Goal: Transaction & Acquisition: Purchase product/service

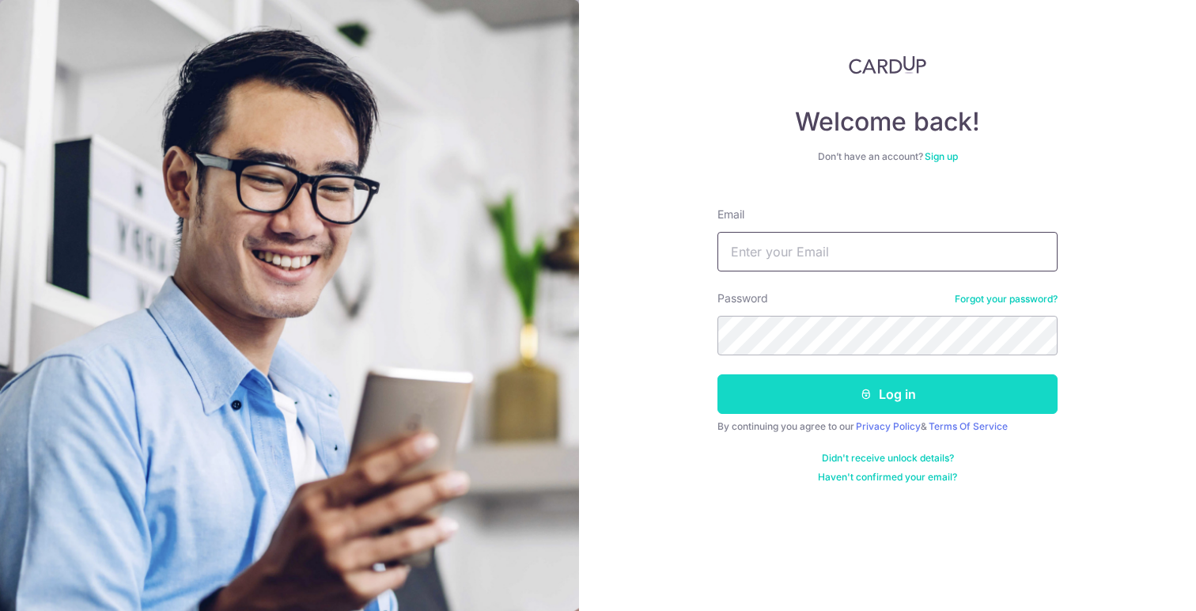
type input "[EMAIL_ADDRESS][DOMAIN_NAME]"
click at [850, 395] on button "Log in" at bounding box center [887, 394] width 340 height 40
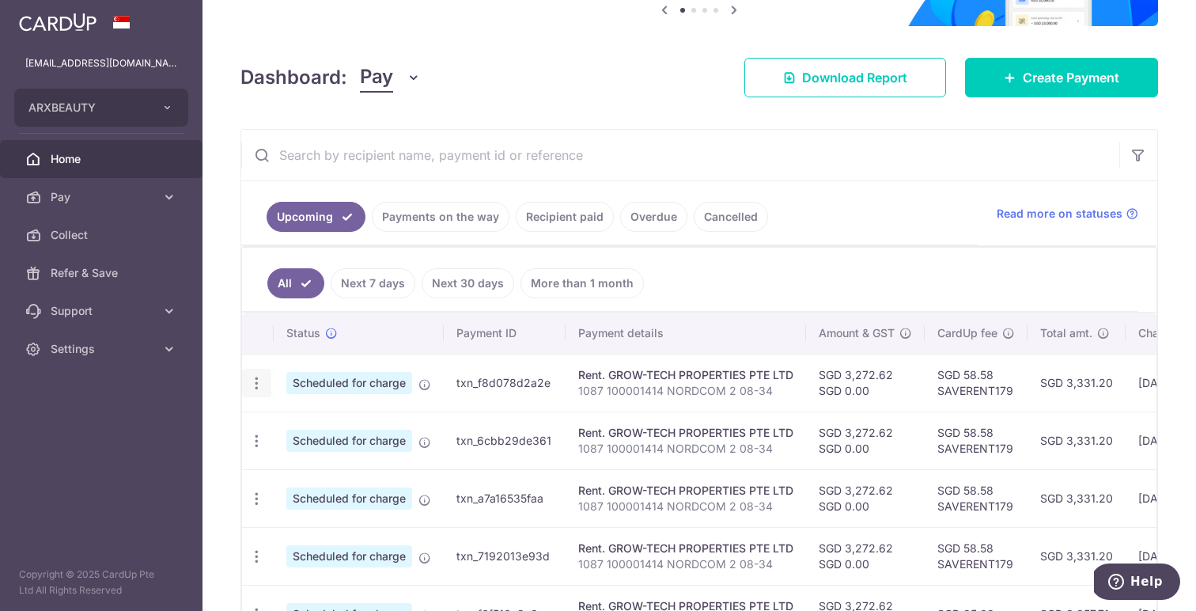
click at [255, 384] on icon "button" at bounding box center [256, 383] width 17 height 17
click at [312, 426] on span "Update payment" at bounding box center [341, 426] width 108 height 19
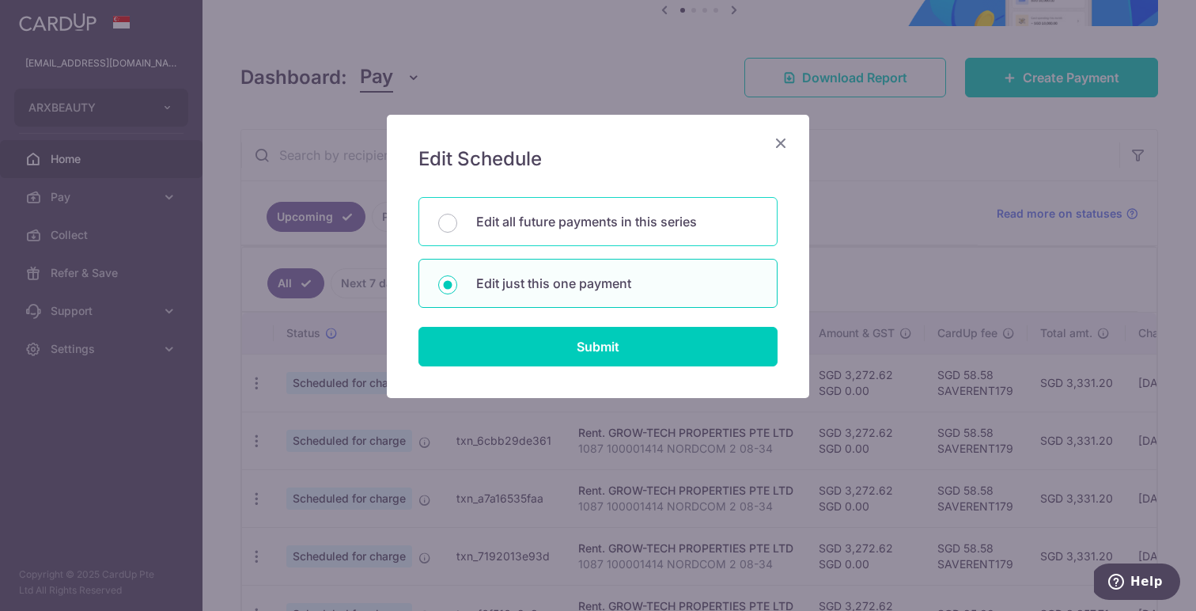
click at [635, 225] on p "Edit all future payments in this series" at bounding box center [617, 221] width 282 height 19
click at [457, 225] on input "Edit all future payments in this series" at bounding box center [447, 223] width 19 height 19
radio input "true"
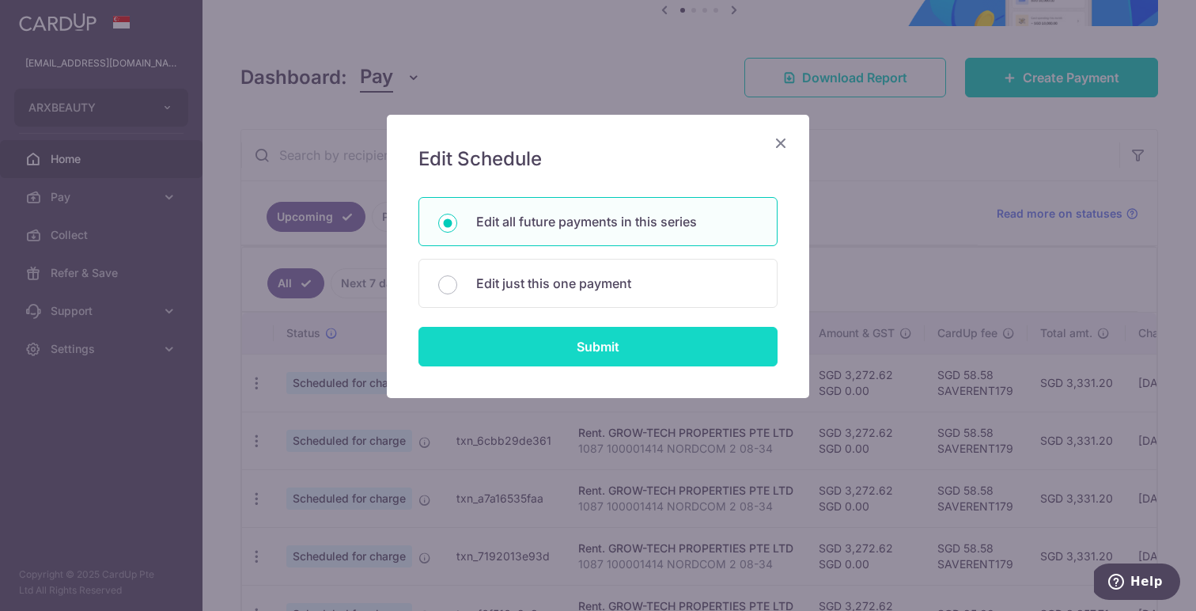
click at [640, 351] on input "Submit" at bounding box center [597, 347] width 359 height 40
radio input "true"
type input "3,272.62"
type input "0.00"
type input "1087 100001414 NORDCOM 2 08-34"
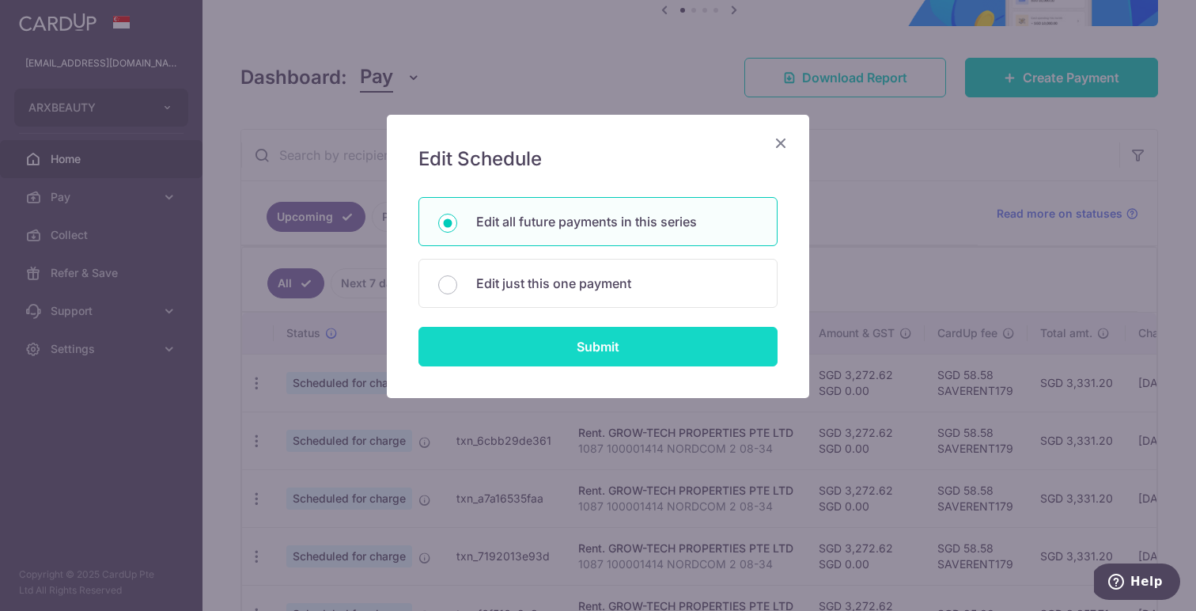
type input "rent nordcom2"
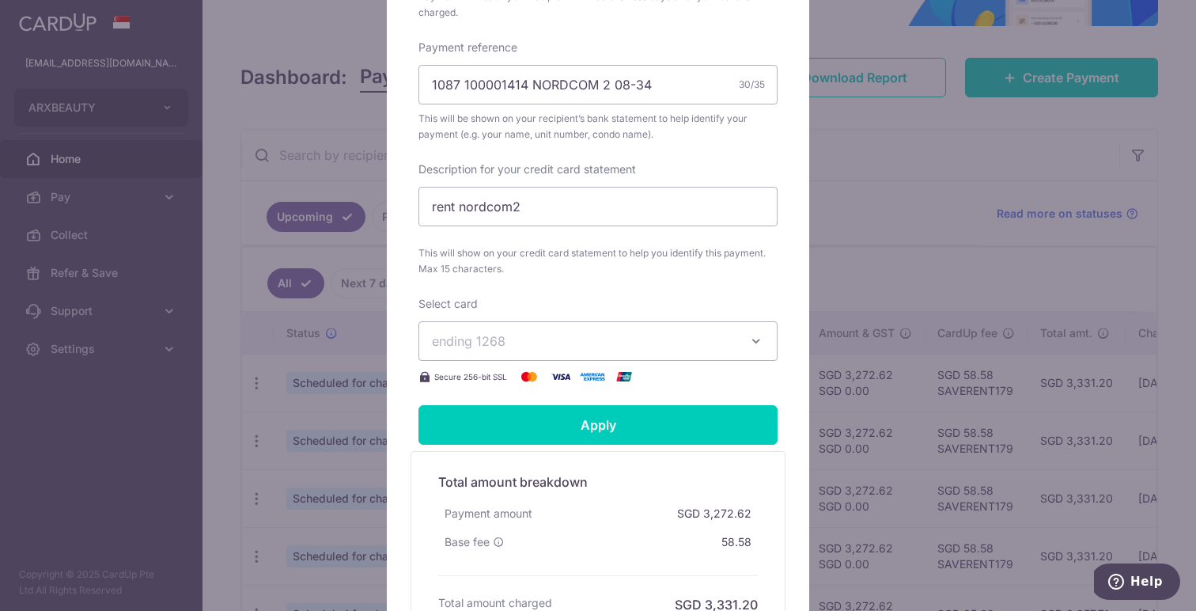
scroll to position [544, 0]
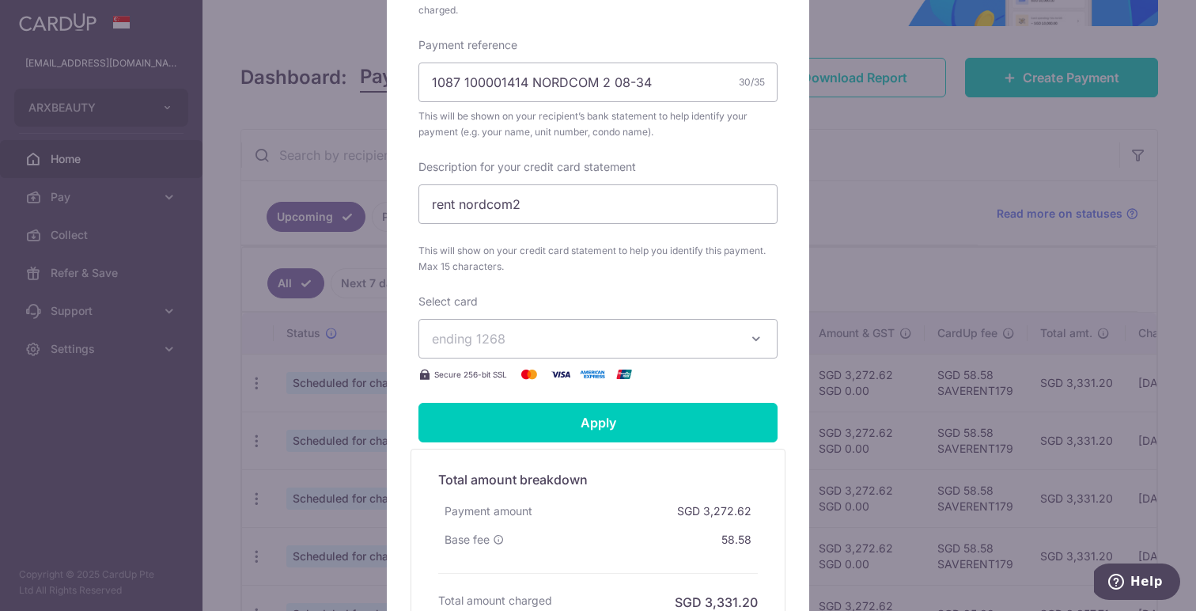
click at [683, 333] on span "ending 1268" at bounding box center [584, 338] width 304 height 19
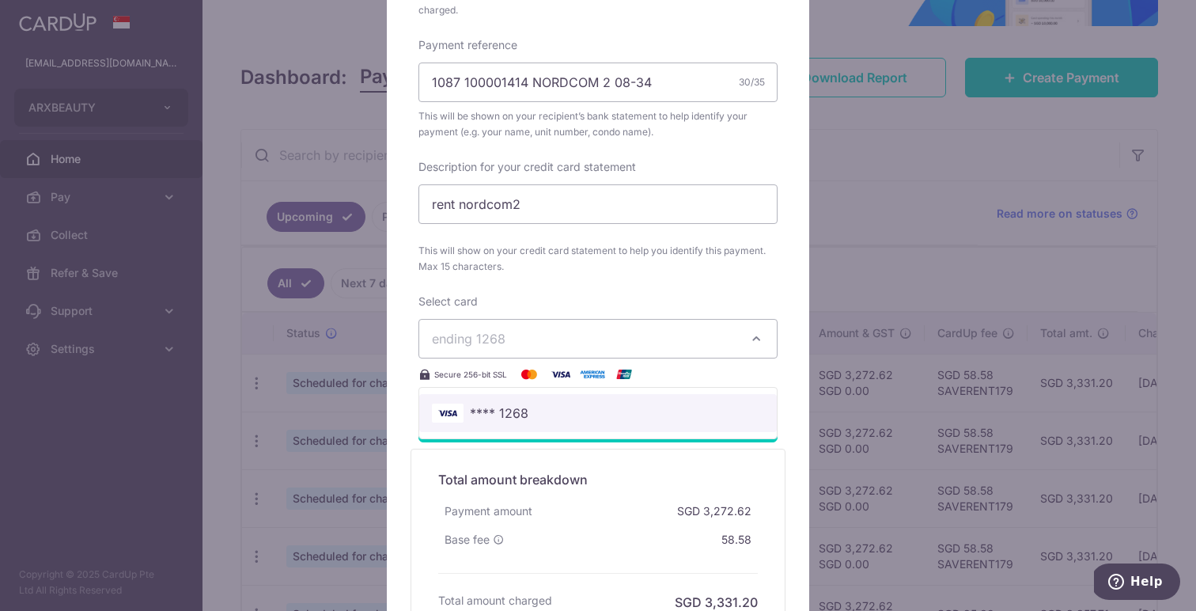
click at [599, 406] on span "**** 1268" at bounding box center [598, 412] width 332 height 19
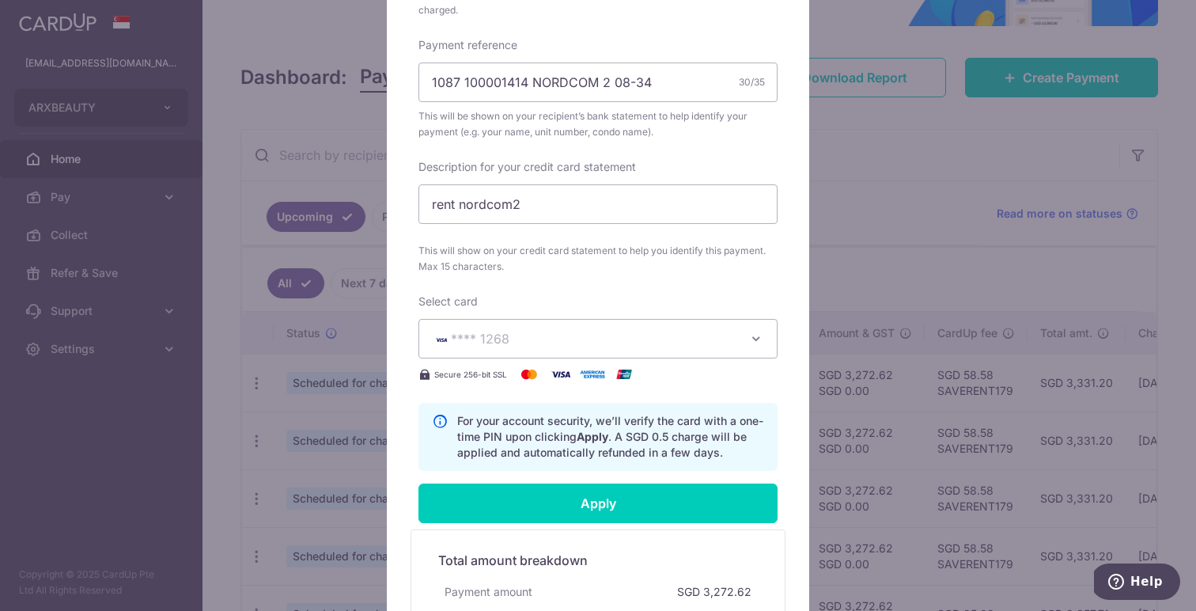
click at [644, 341] on span "**** 1268" at bounding box center [584, 338] width 304 height 19
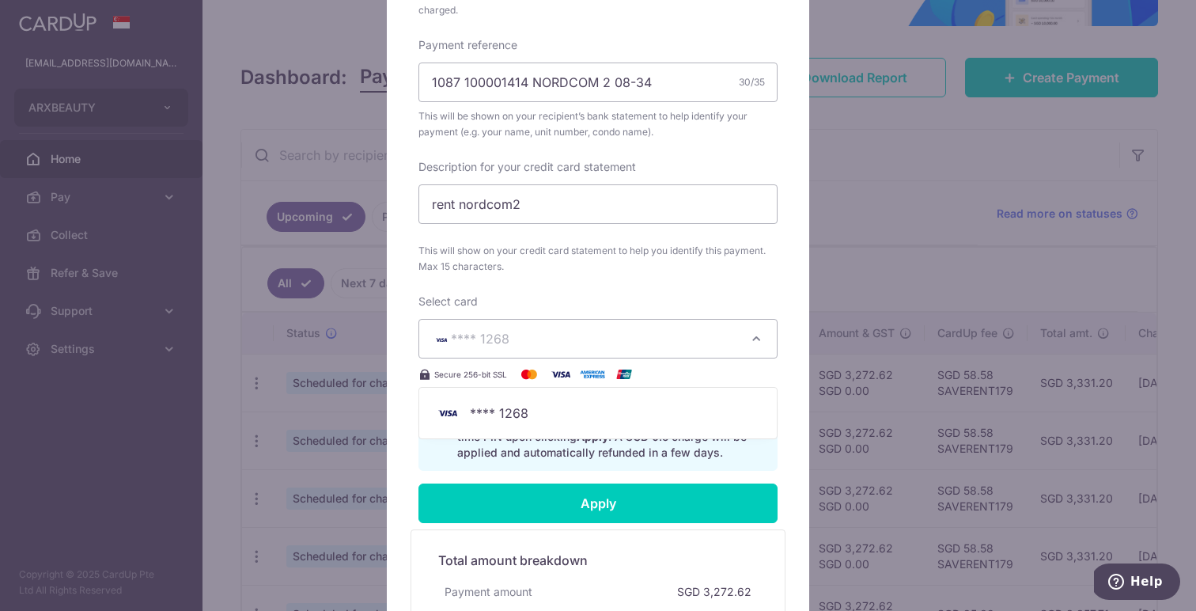
click at [640, 288] on div "Enter payment amount 3,272.62 3272.62 SGD To change the payment amount, please …" at bounding box center [597, 85] width 359 height 770
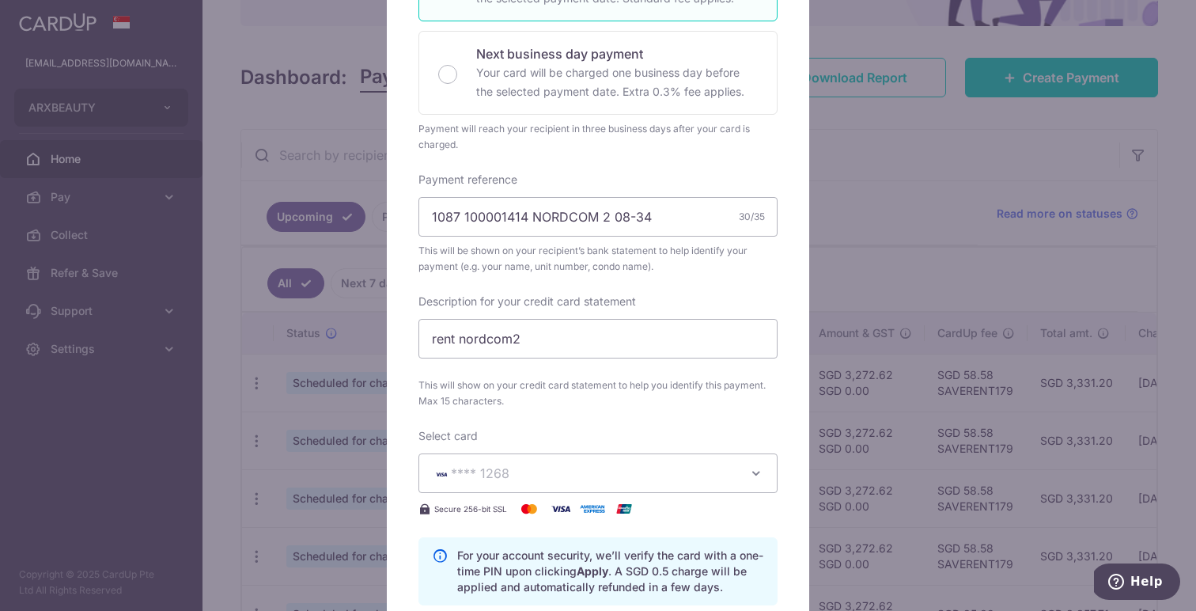
scroll to position [0, 0]
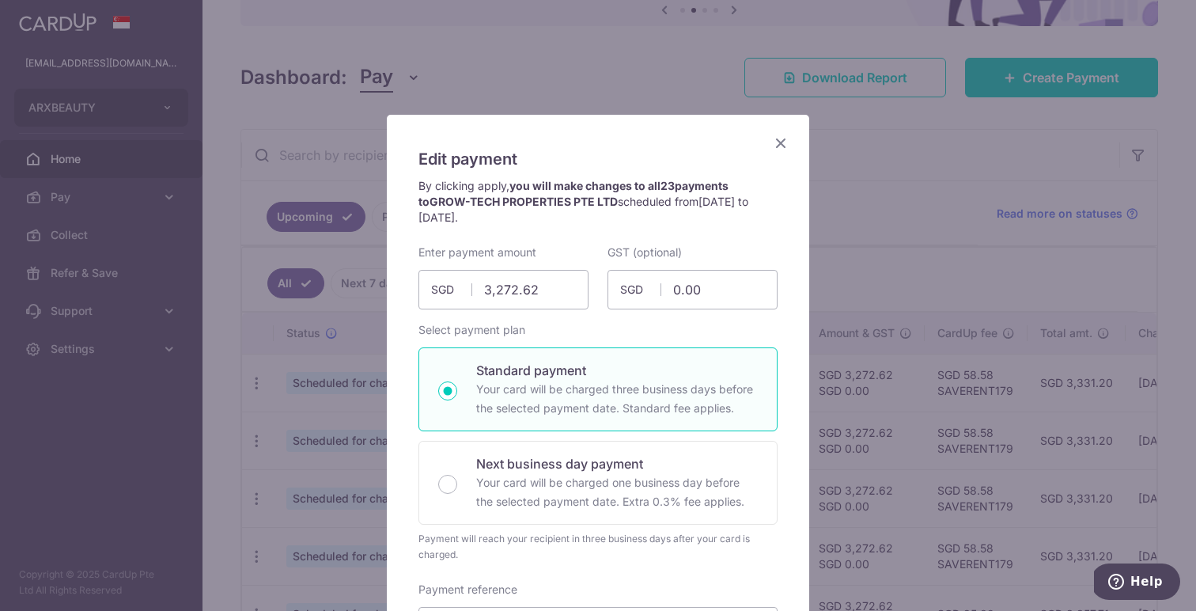
click at [785, 147] on icon "Close" at bounding box center [780, 143] width 19 height 20
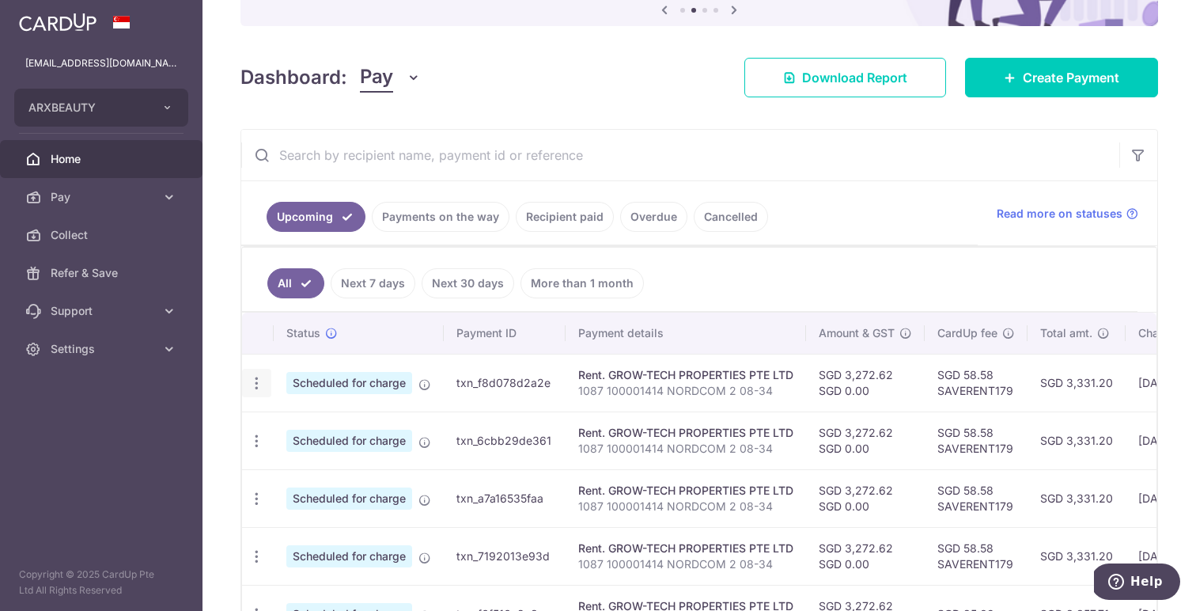
click at [265, 383] on div "Update payment Cancel payment" at bounding box center [256, 383] width 29 height 29
click at [255, 383] on icon "button" at bounding box center [256, 383] width 17 height 17
click at [302, 430] on span "Update payment" at bounding box center [341, 426] width 108 height 19
radio input "true"
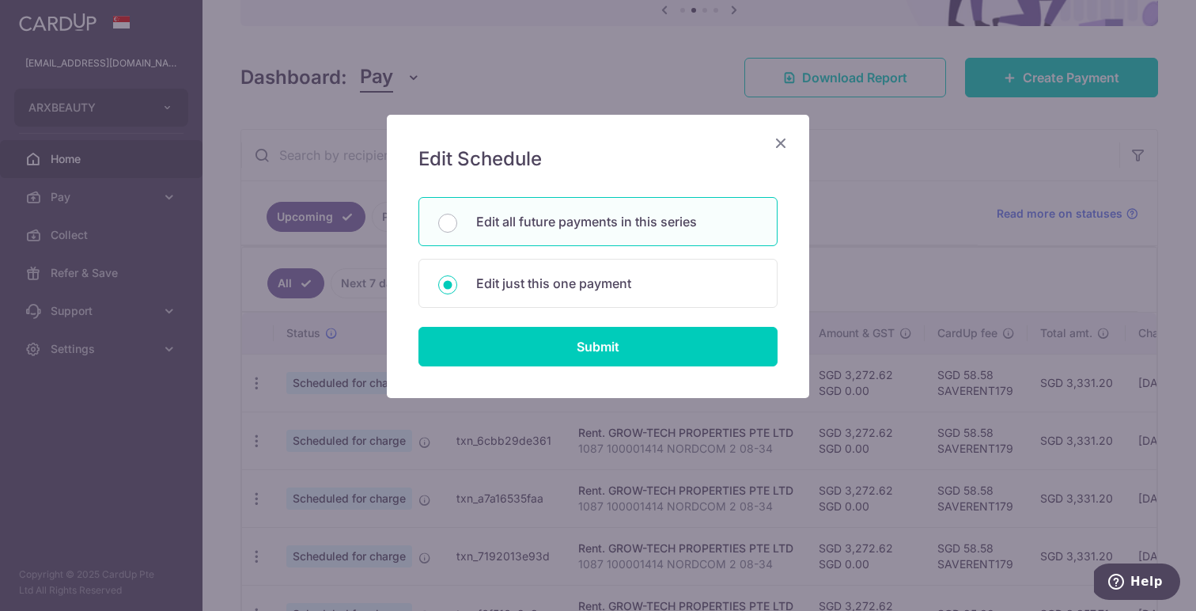
click at [611, 223] on p "Edit all future payments in this series" at bounding box center [617, 221] width 282 height 19
click at [457, 223] on input "Edit all future payments in this series" at bounding box center [447, 223] width 19 height 19
radio input "true"
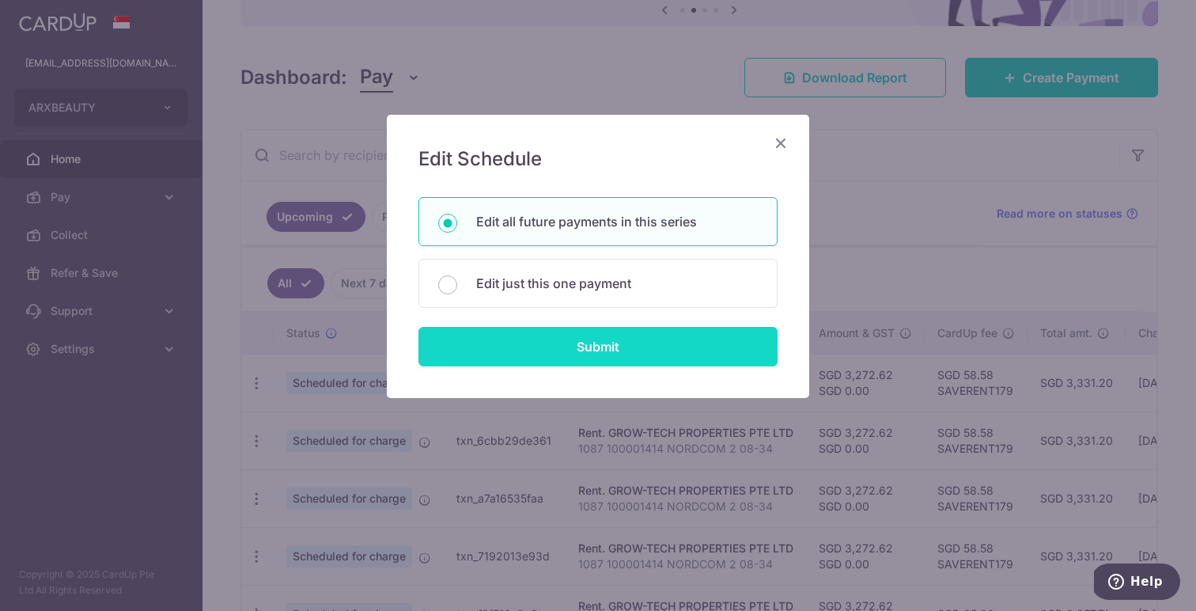
click at [615, 328] on input "Submit" at bounding box center [597, 347] width 359 height 40
radio input "true"
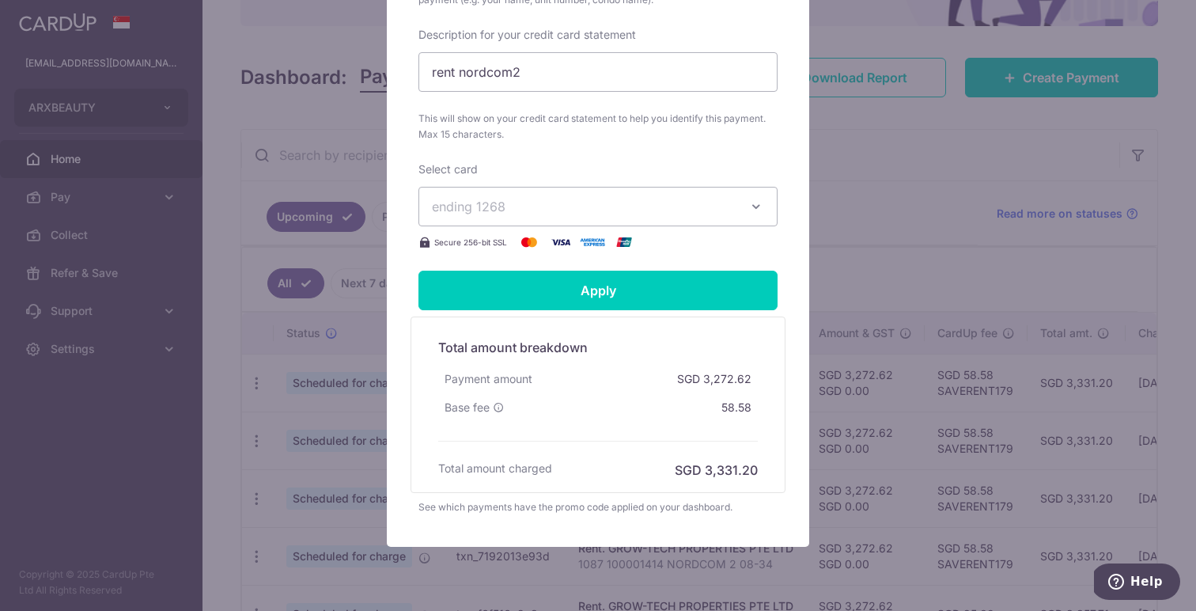
scroll to position [692, 0]
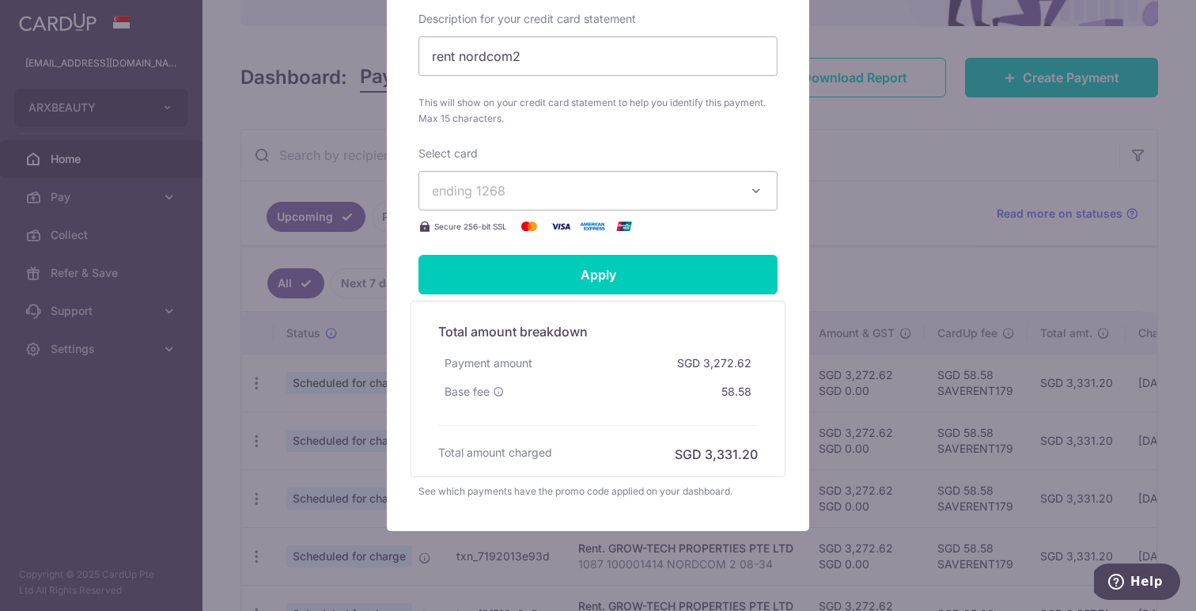
click at [646, 192] on span "ending 1268" at bounding box center [584, 190] width 304 height 19
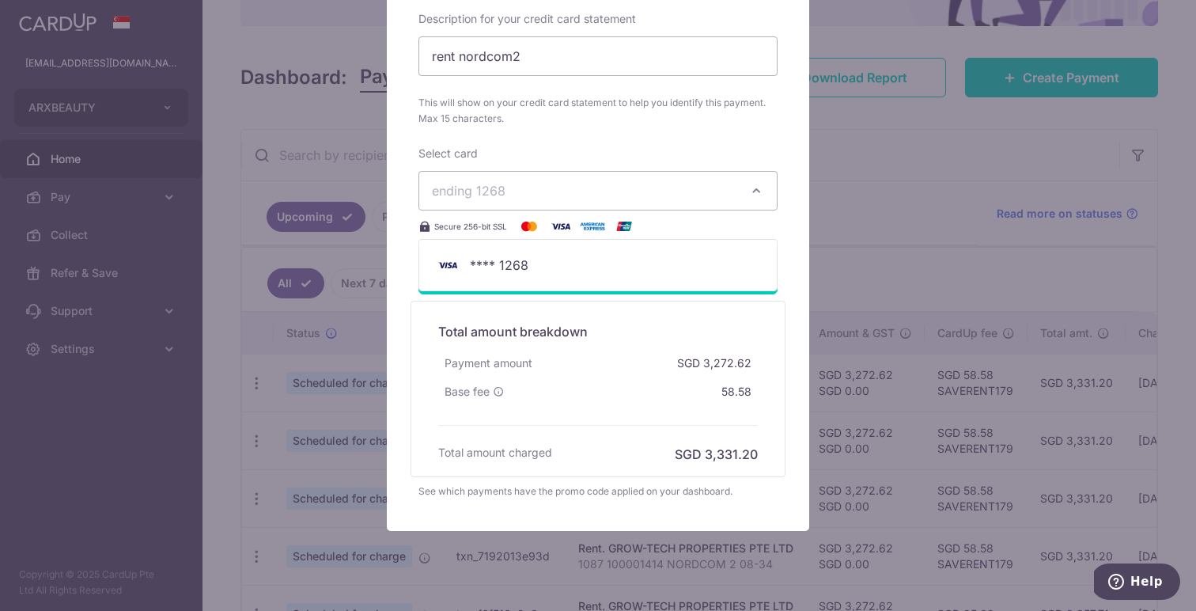
click at [660, 154] on div "Select card ending 1268 **** 1268 Secure 256-bit SSL" at bounding box center [597, 191] width 359 height 90
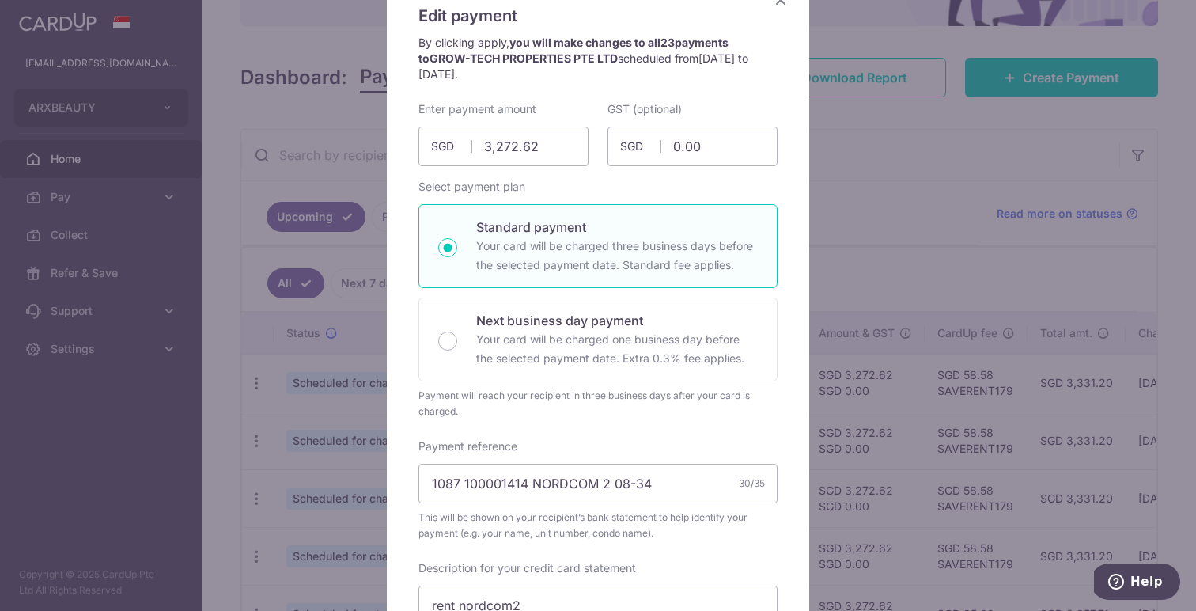
scroll to position [131, 0]
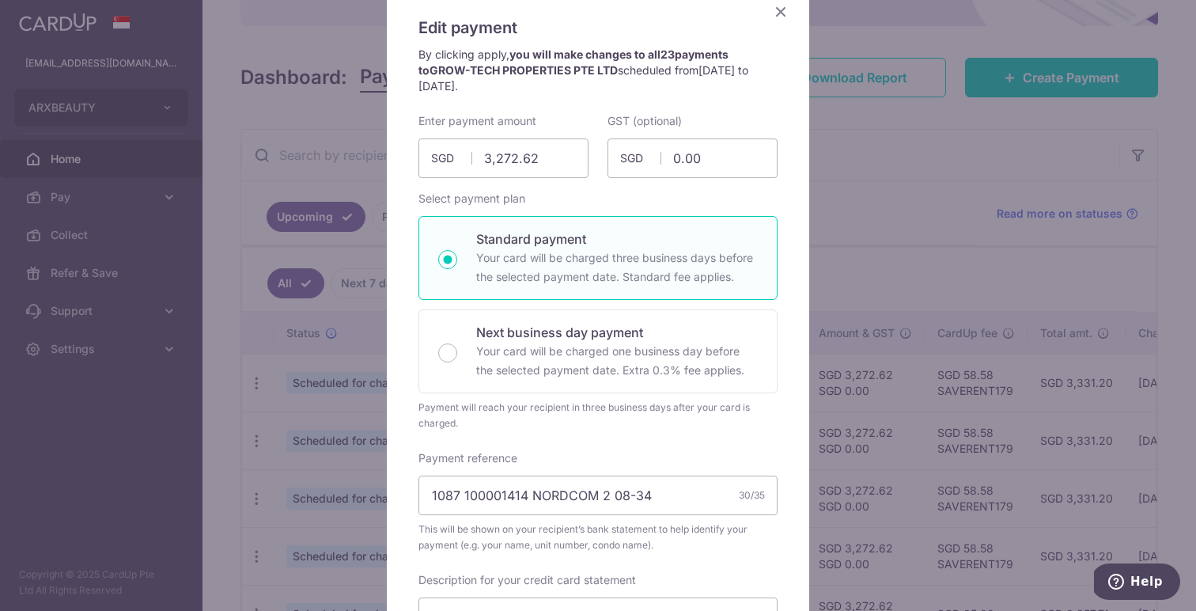
click at [781, 12] on icon "Close" at bounding box center [780, 12] width 19 height 20
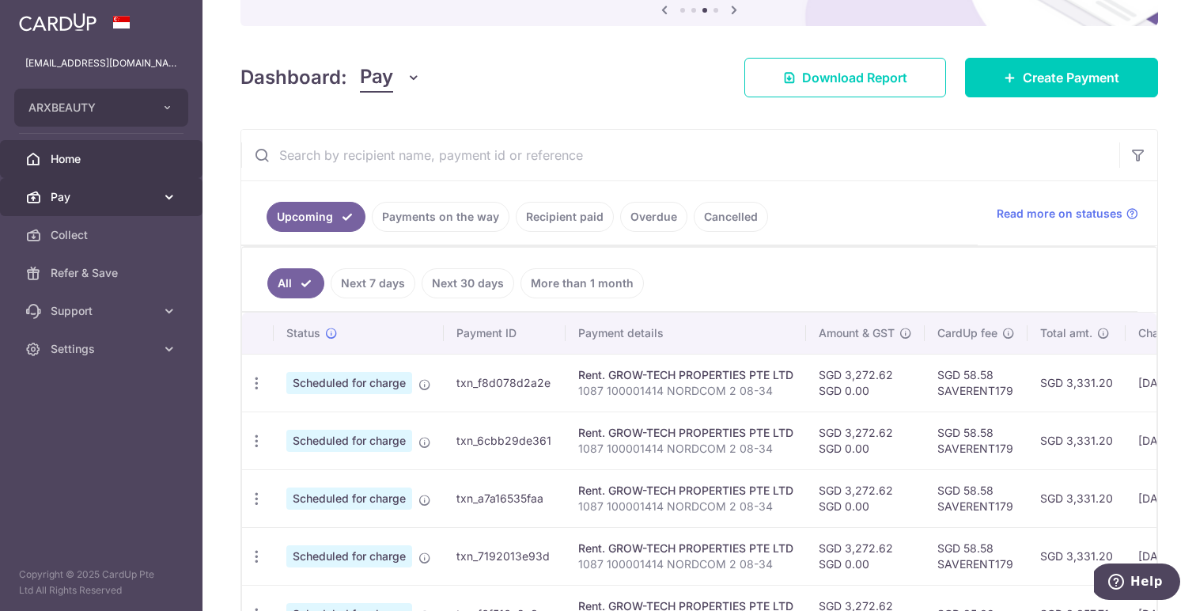
click at [121, 186] on link "Pay" at bounding box center [101, 197] width 202 height 38
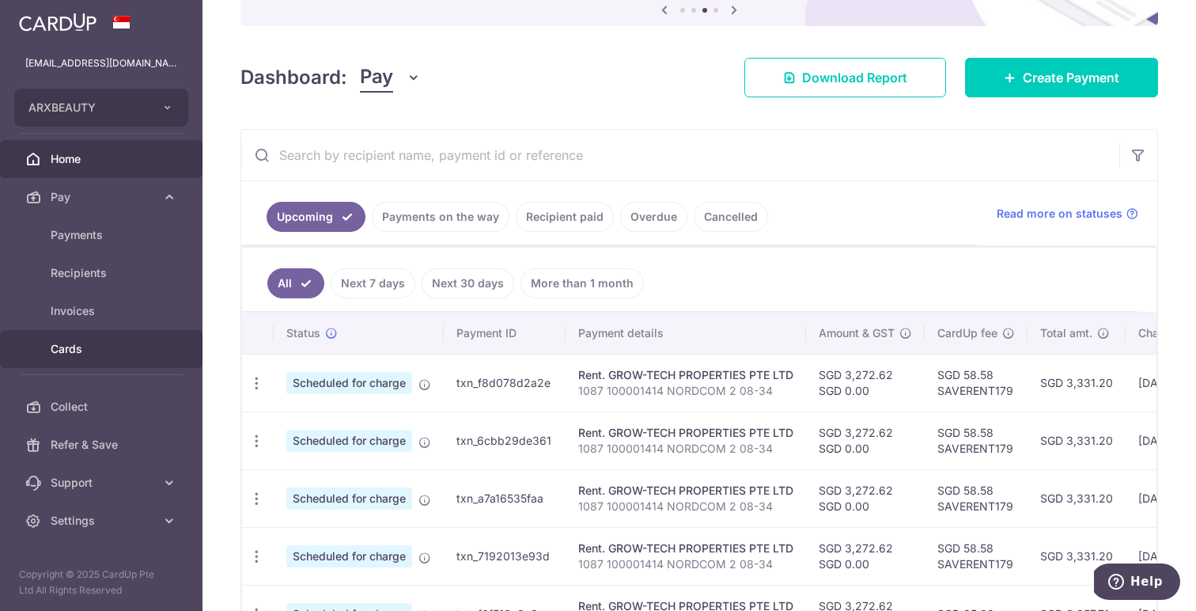
click at [87, 331] on link "Cards" at bounding box center [101, 349] width 202 height 38
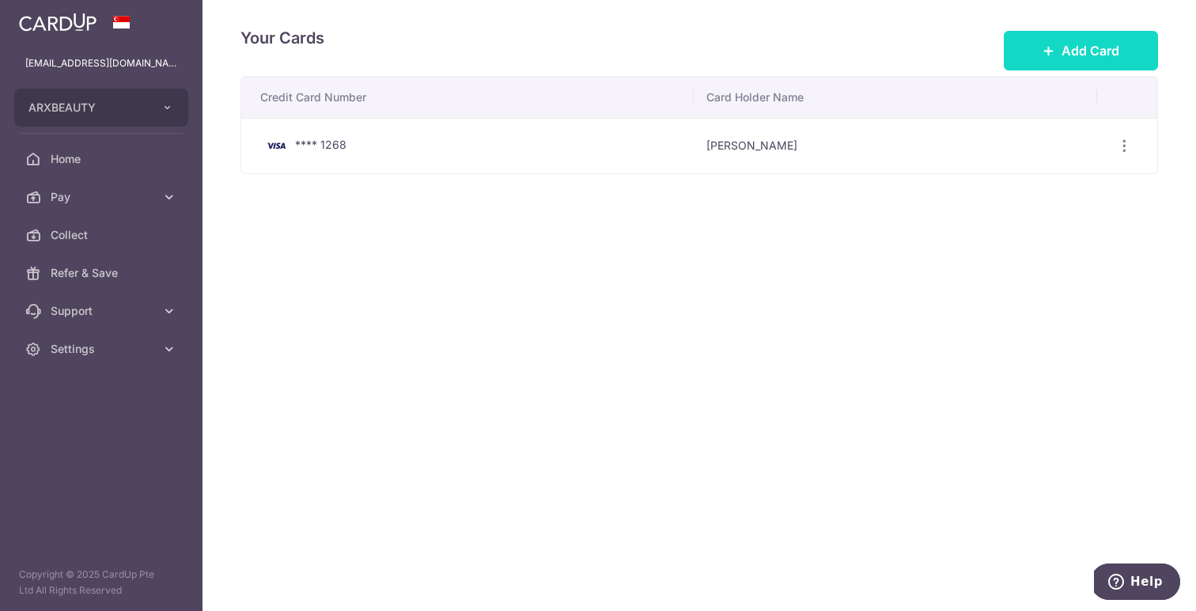
click at [1059, 65] on button "Add Card" at bounding box center [1081, 51] width 154 height 40
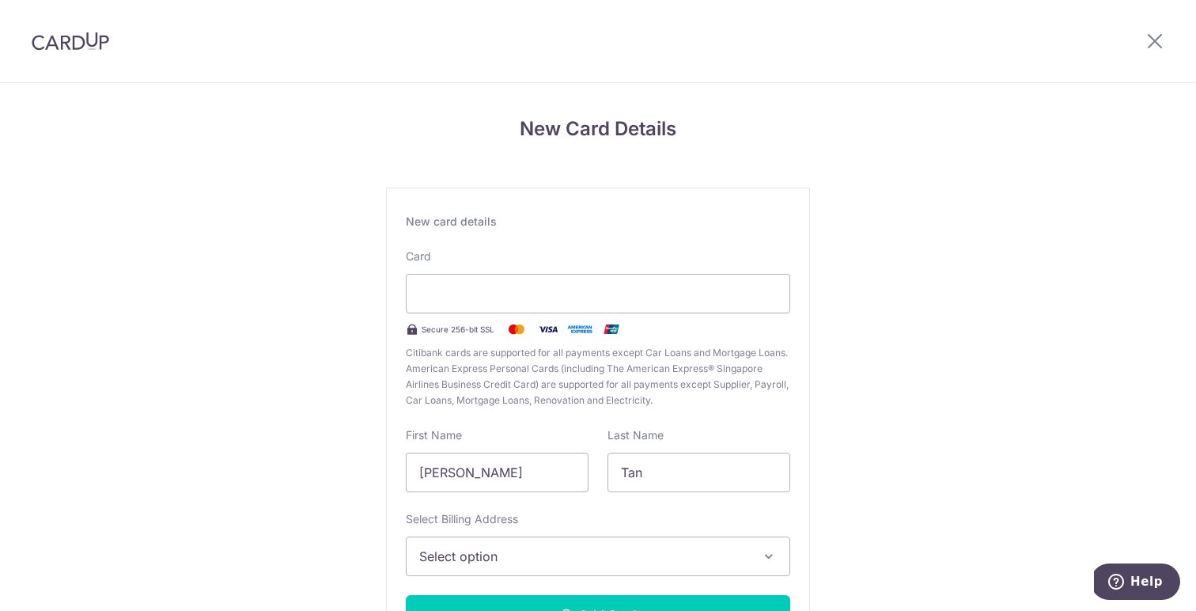
click at [942, 293] on div "New Card Details New card details Card Secure 256-bit SSL Citibank cards are su…" at bounding box center [598, 415] width 1196 height 664
click at [491, 469] on input "Hui Lin" at bounding box center [497, 472] width 183 height 40
type input "Natalyn"
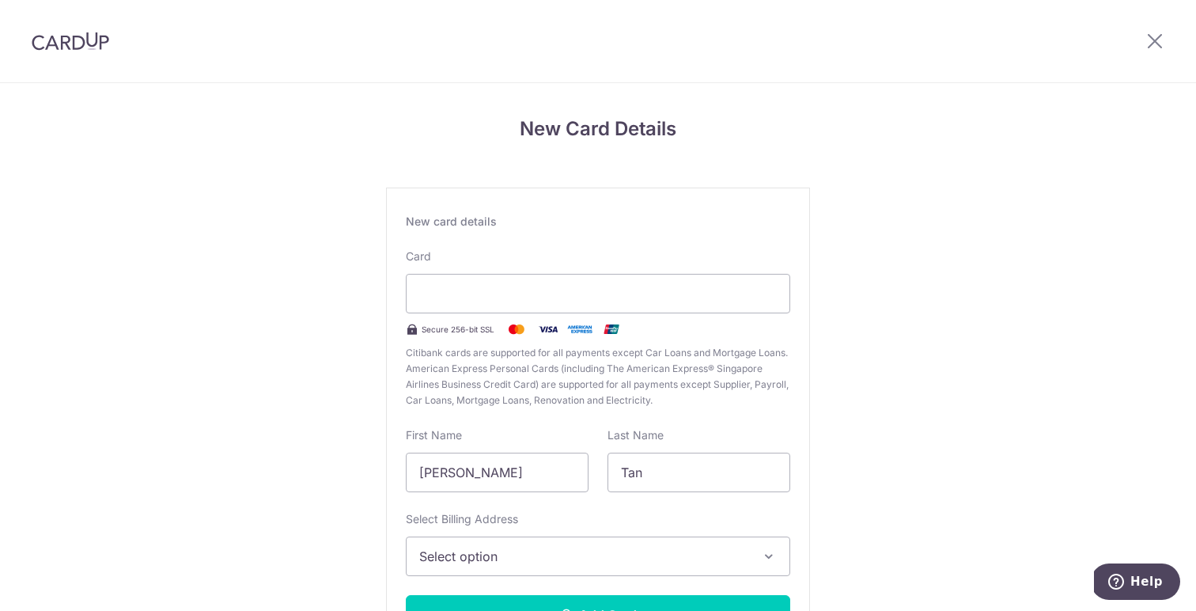
click at [209, 467] on div "New Card Details New card details Card Secure 256-bit SSL Citibank cards are su…" at bounding box center [598, 415] width 1196 height 664
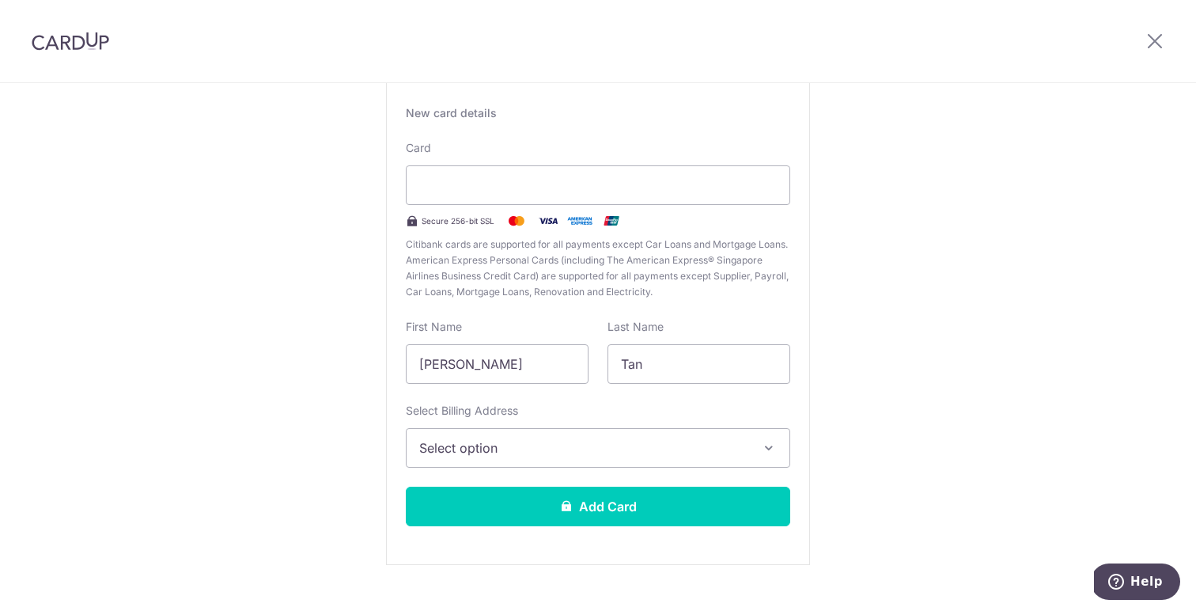
scroll to position [137, 0]
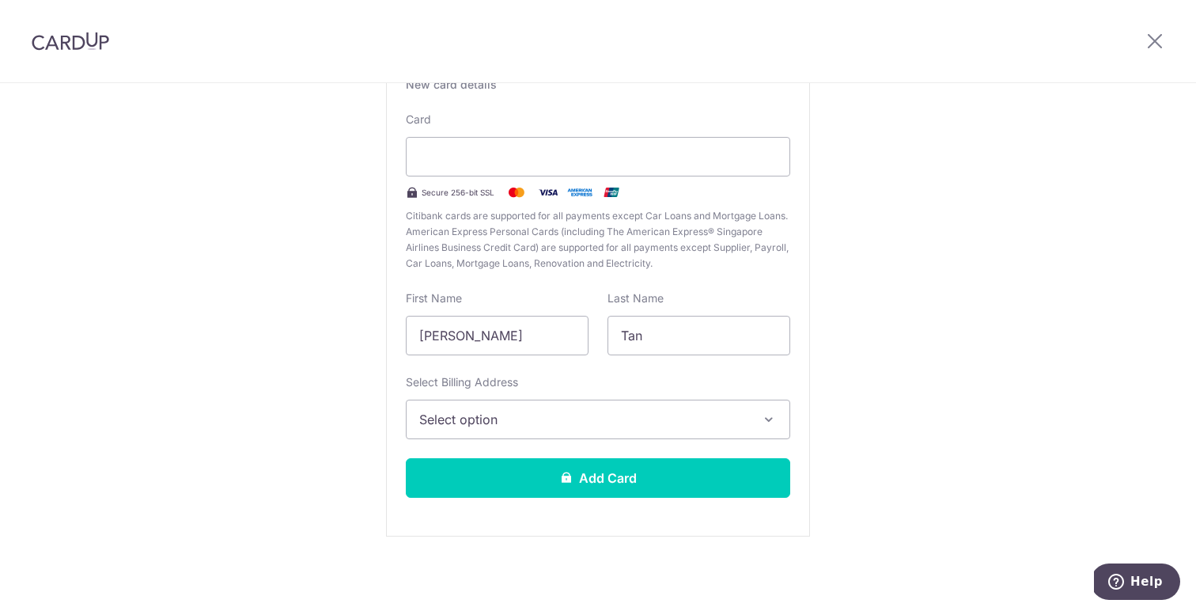
click at [461, 412] on span "Select option" at bounding box center [583, 419] width 329 height 19
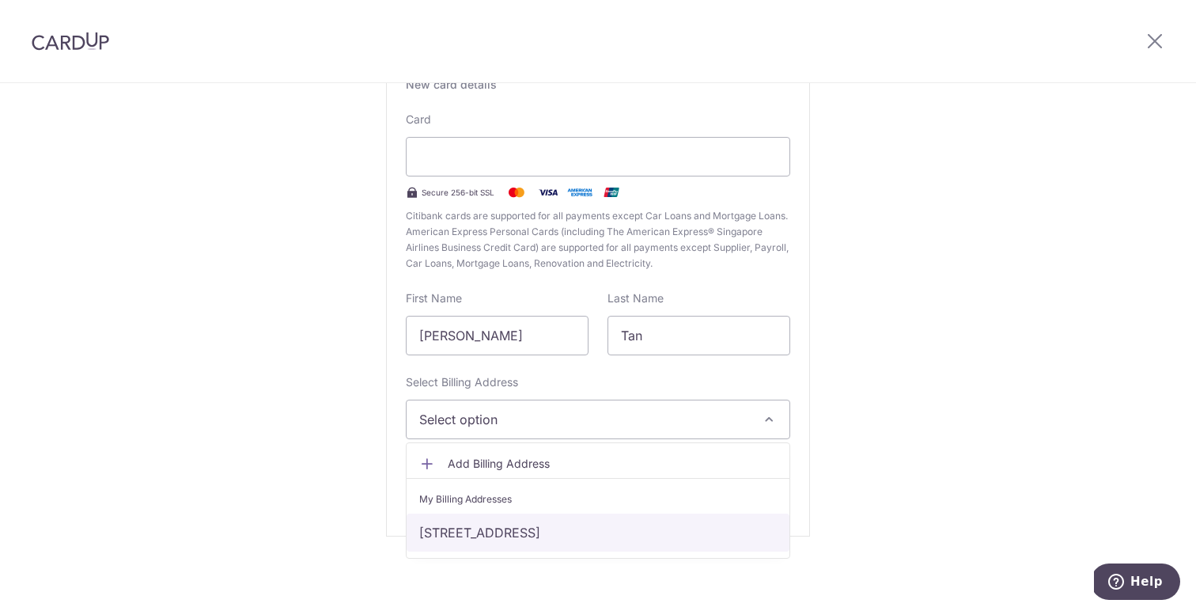
click at [495, 521] on link "870 Woodlands Street 81 #11-302, Singapore, Singapore, Singapore-730870" at bounding box center [598, 532] width 383 height 38
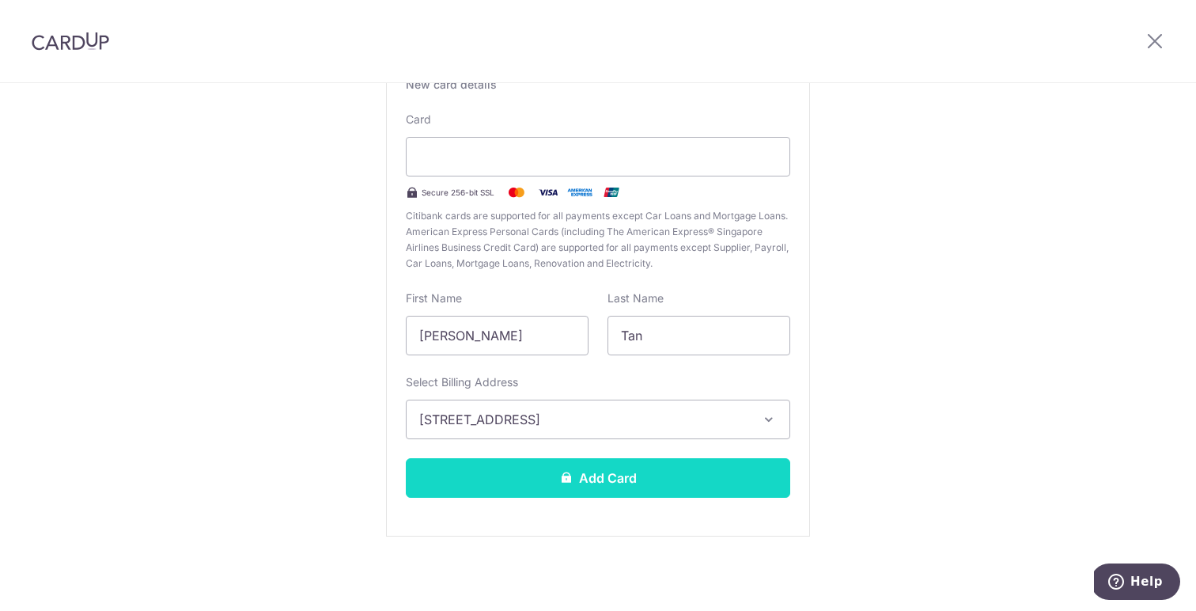
click at [561, 491] on button "Add Card" at bounding box center [598, 478] width 384 height 40
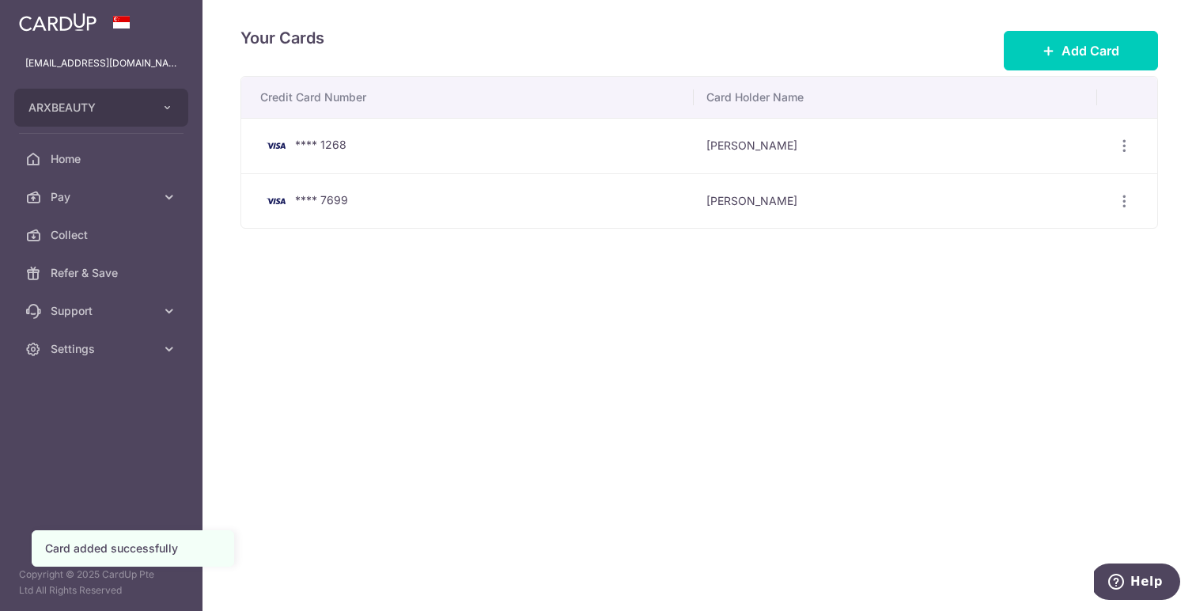
click at [1105, 142] on td "View/Edit [GEOGRAPHIC_DATA]" at bounding box center [1127, 145] width 61 height 55
click at [1130, 140] on icon "button" at bounding box center [1124, 146] width 17 height 17
click at [1080, 222] on span "Delete" at bounding box center [1071, 227] width 108 height 19
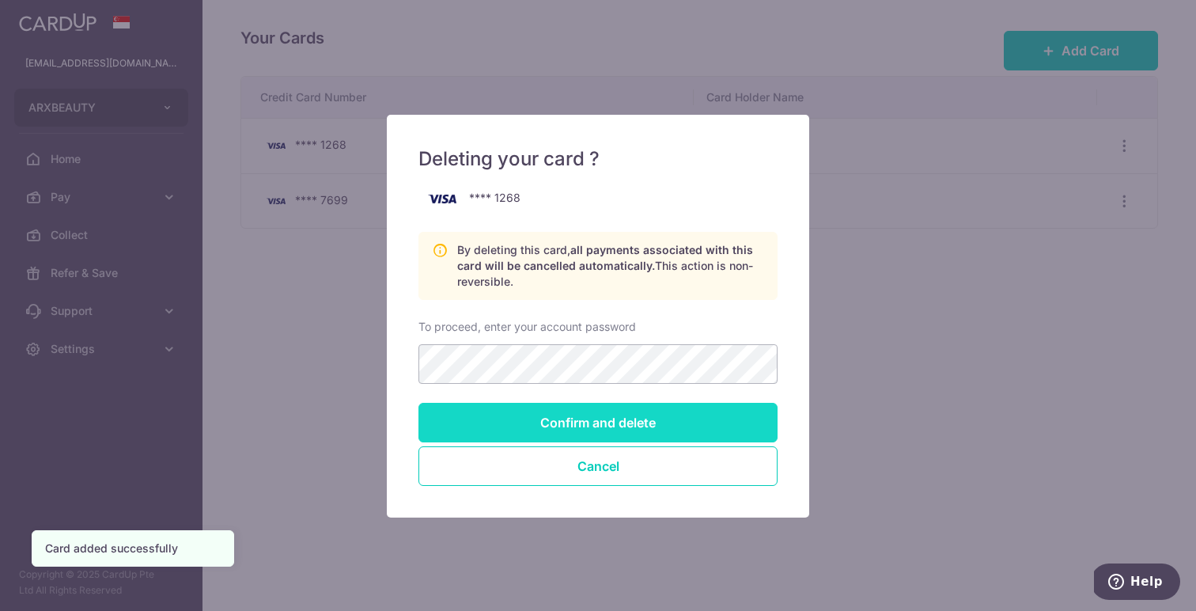
click at [669, 412] on input "Confirm and delete" at bounding box center [597, 423] width 359 height 40
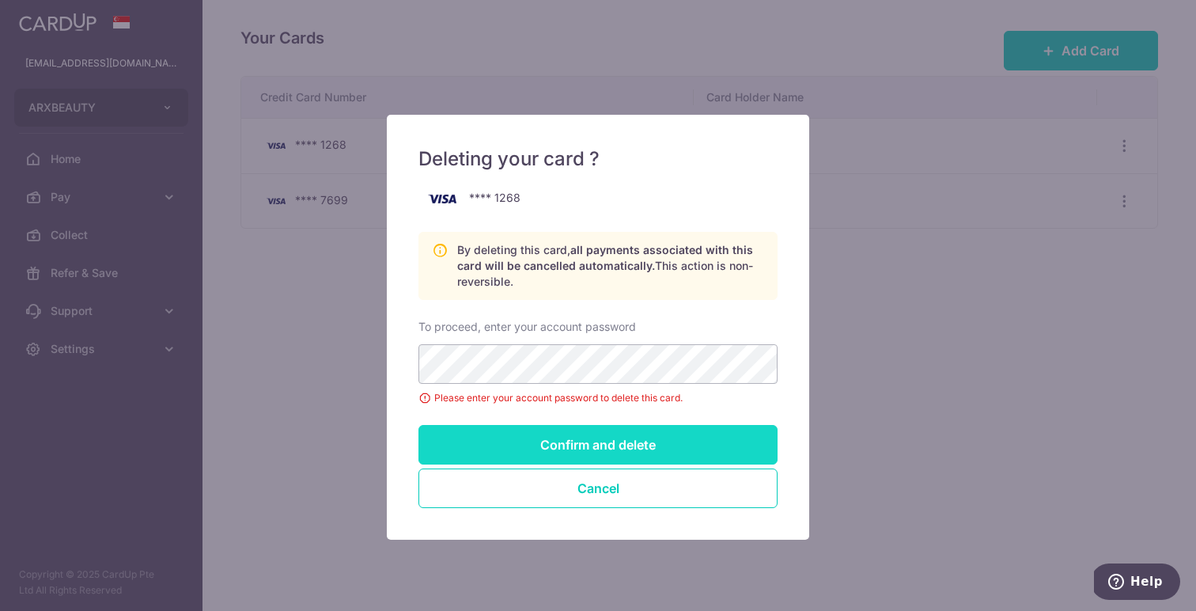
click at [606, 445] on input "Confirm and delete" at bounding box center [597, 445] width 359 height 40
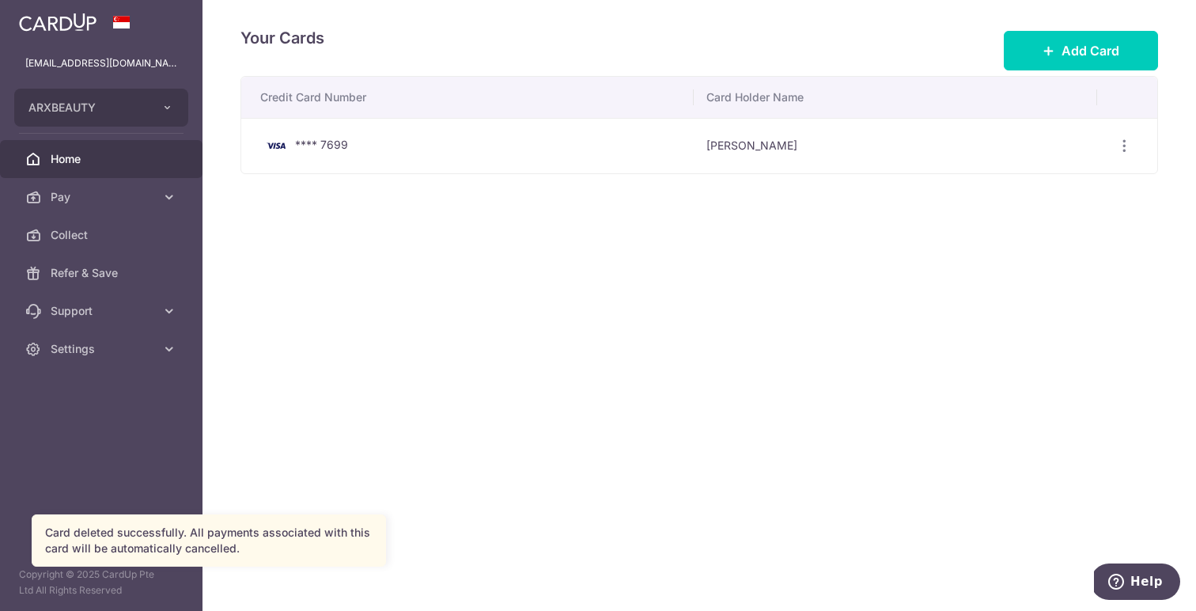
click at [104, 158] on span "Home" at bounding box center [103, 159] width 104 height 16
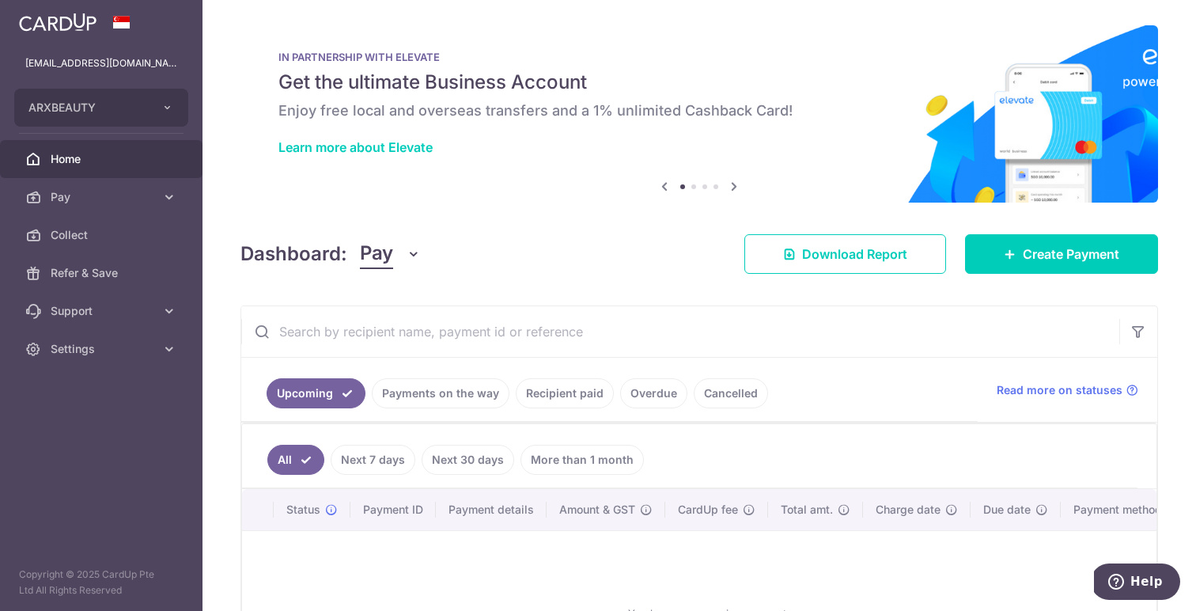
scroll to position [162, 0]
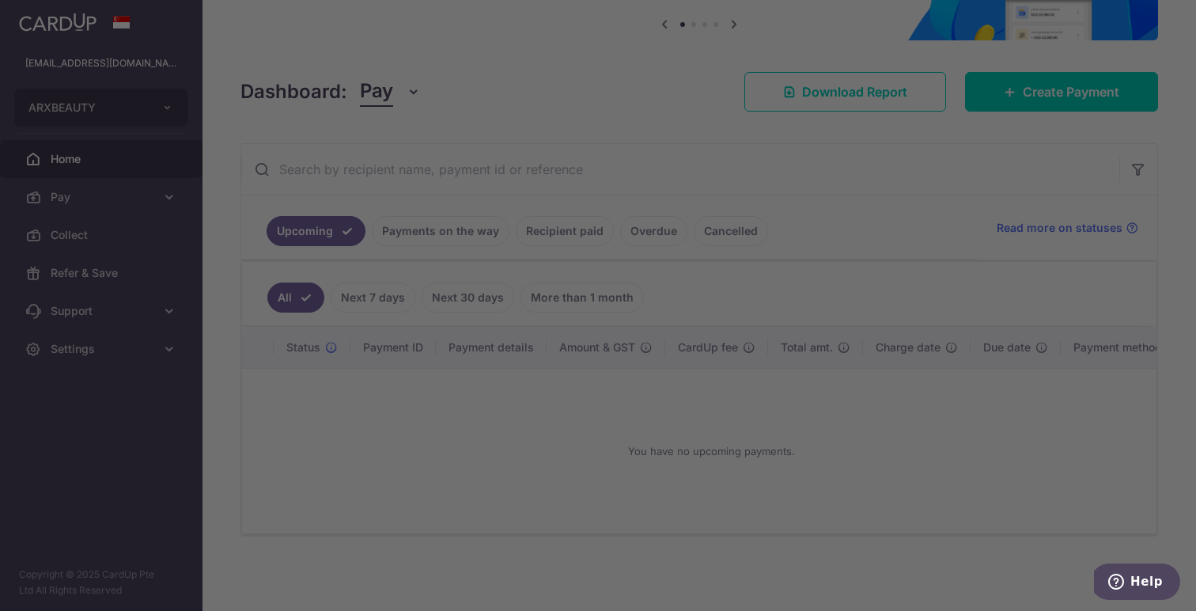
click at [360, 301] on div at bounding box center [604, 308] width 1208 height 617
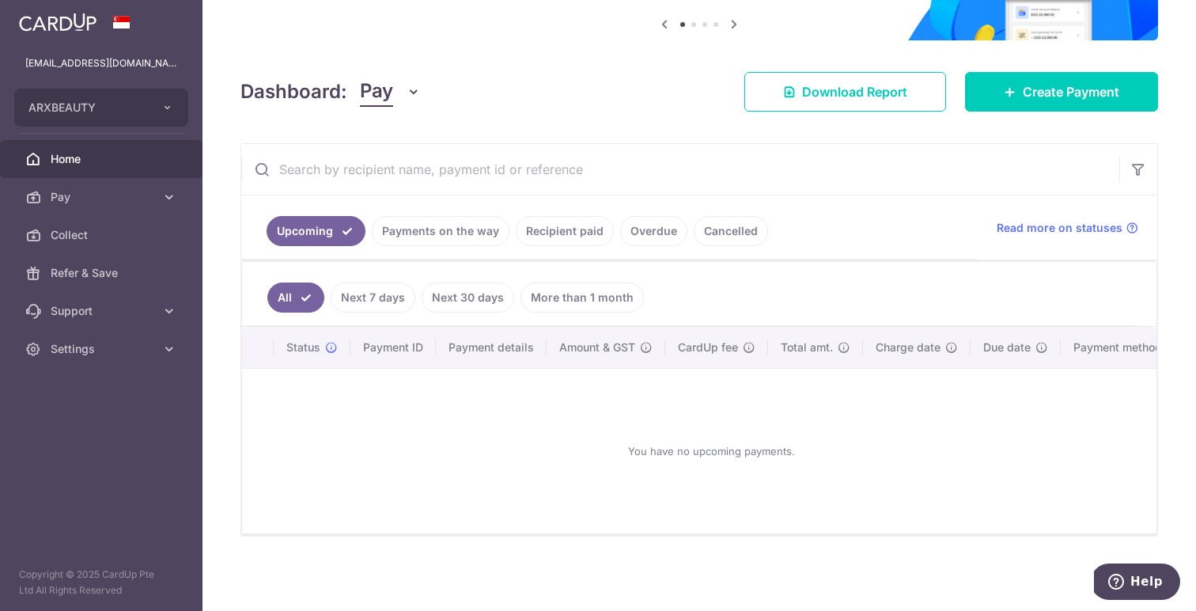
click at [709, 229] on link "Cancelled" at bounding box center [731, 231] width 74 height 30
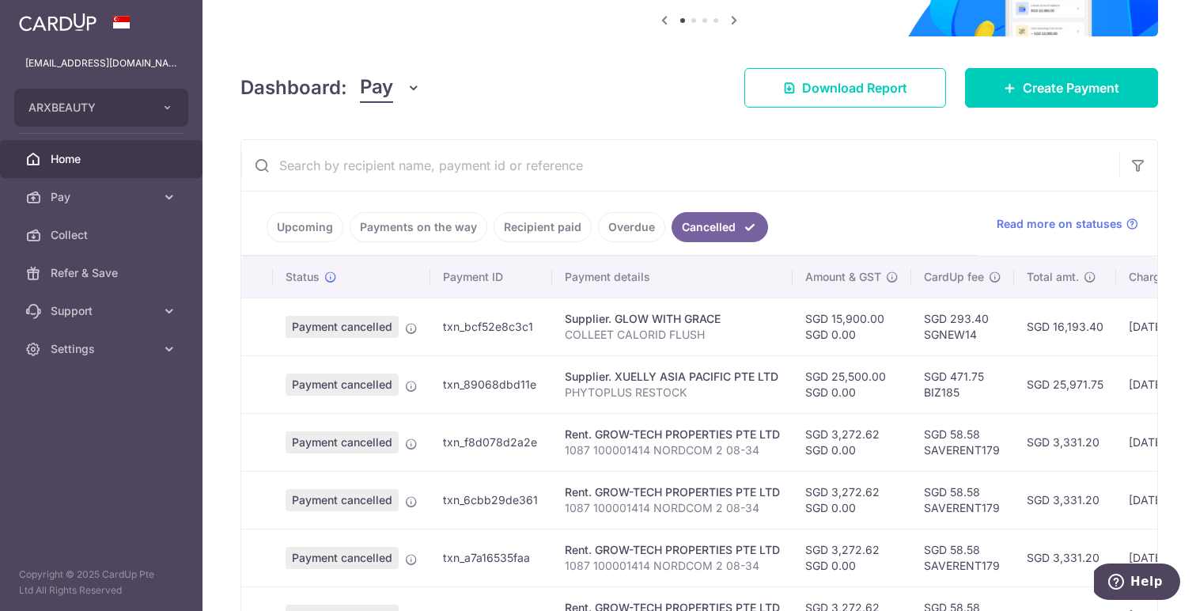
scroll to position [232, 0]
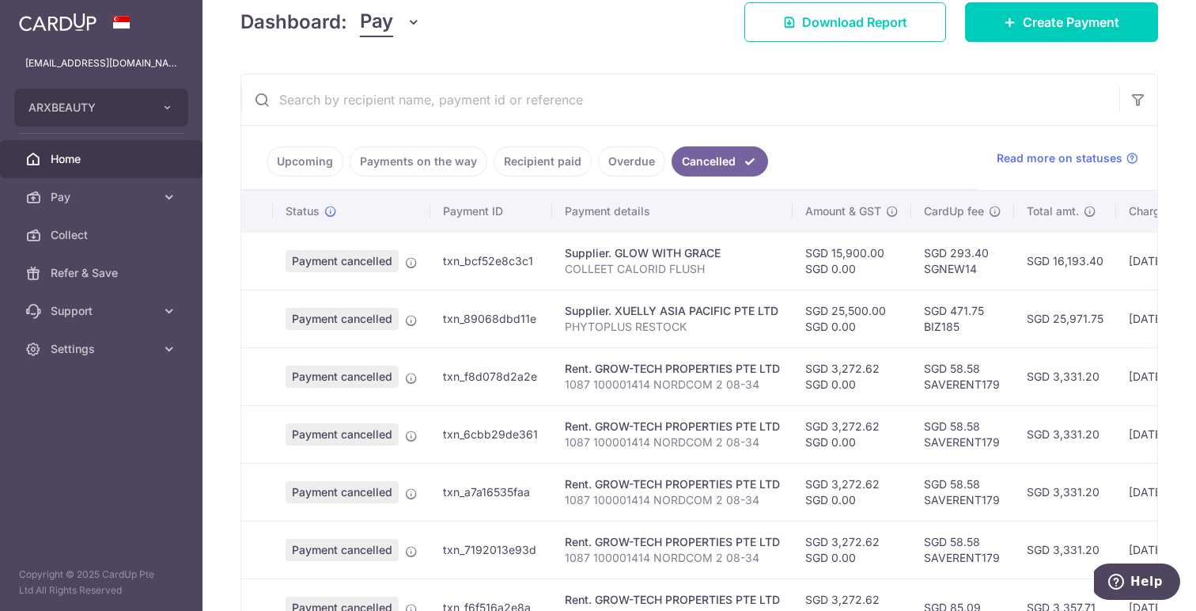
click at [298, 167] on link "Upcoming" at bounding box center [305, 161] width 77 height 30
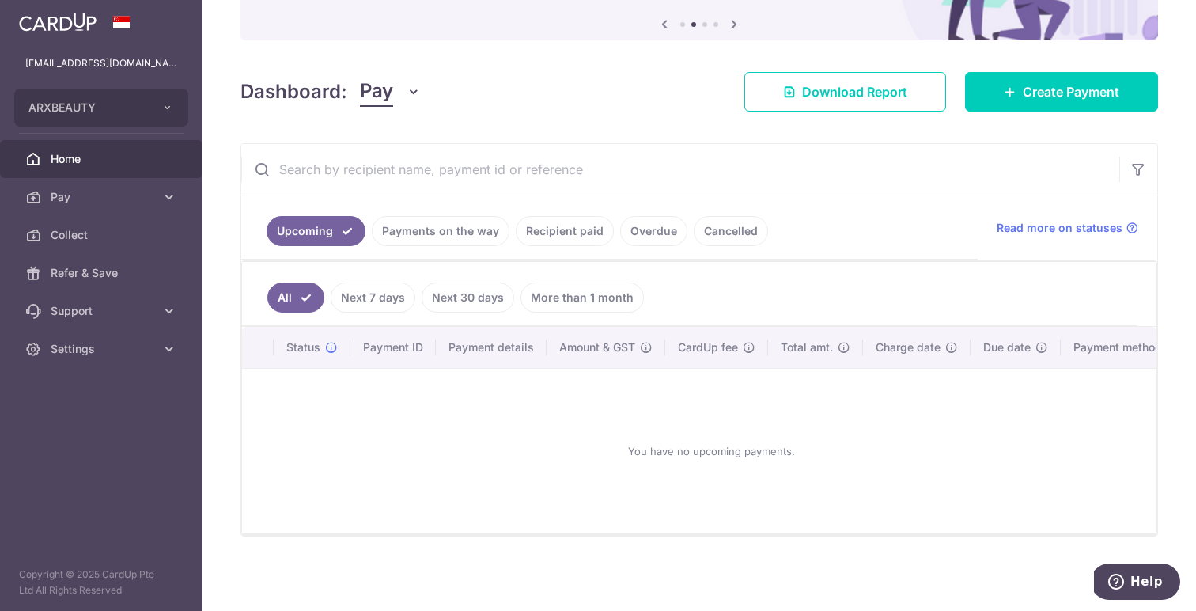
click at [717, 235] on link "Cancelled" at bounding box center [731, 231] width 74 height 30
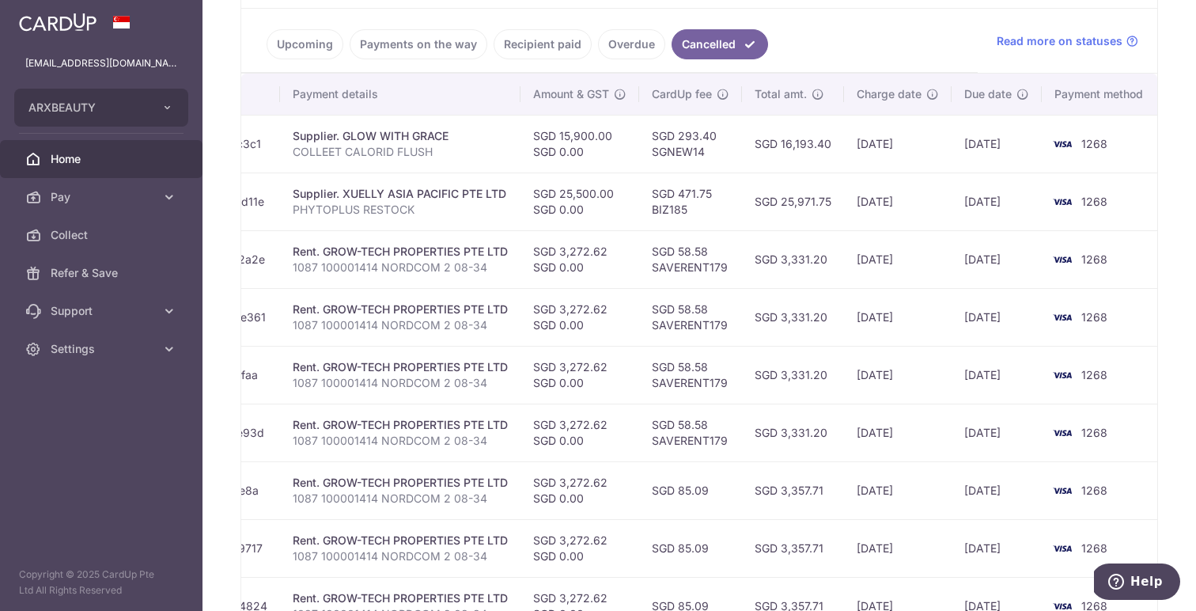
scroll to position [545, 0]
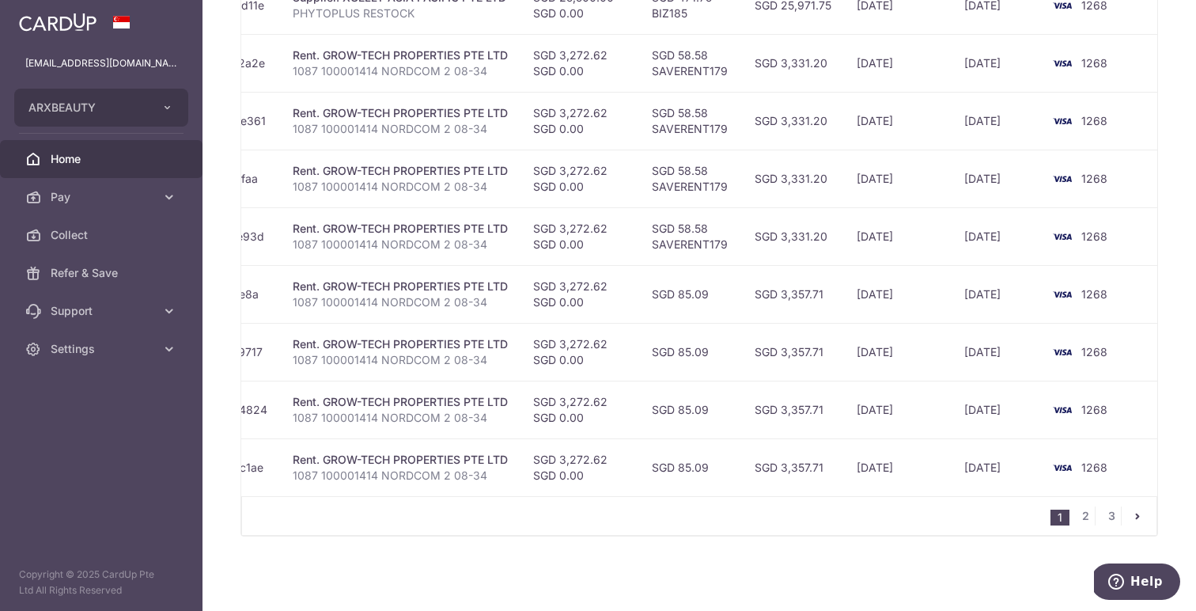
click at [592, 402] on td "SGD 3,272.62 SGD 0.00" at bounding box center [579, 409] width 119 height 58
copy td "3,272.62"
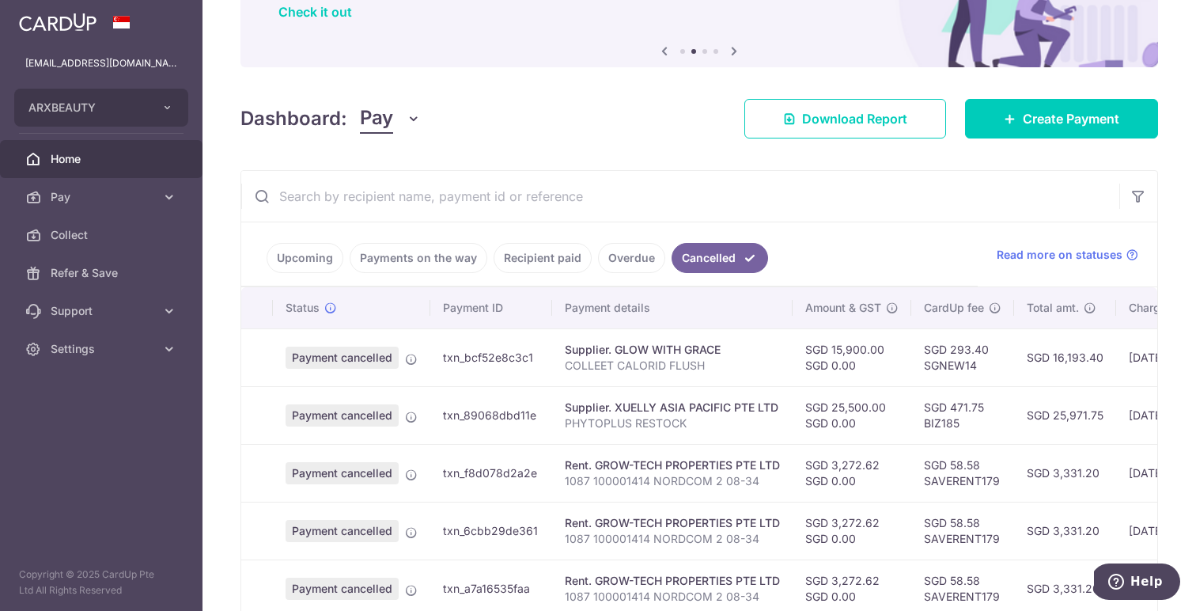
scroll to position [0, 0]
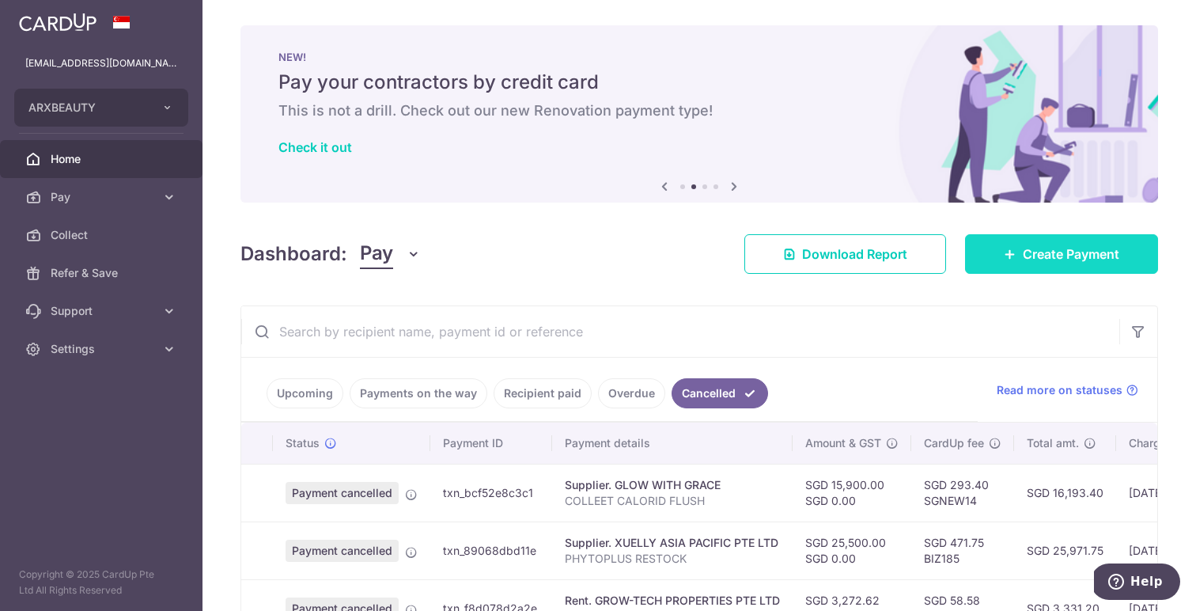
click at [1054, 250] on span "Create Payment" at bounding box center [1071, 253] width 96 height 19
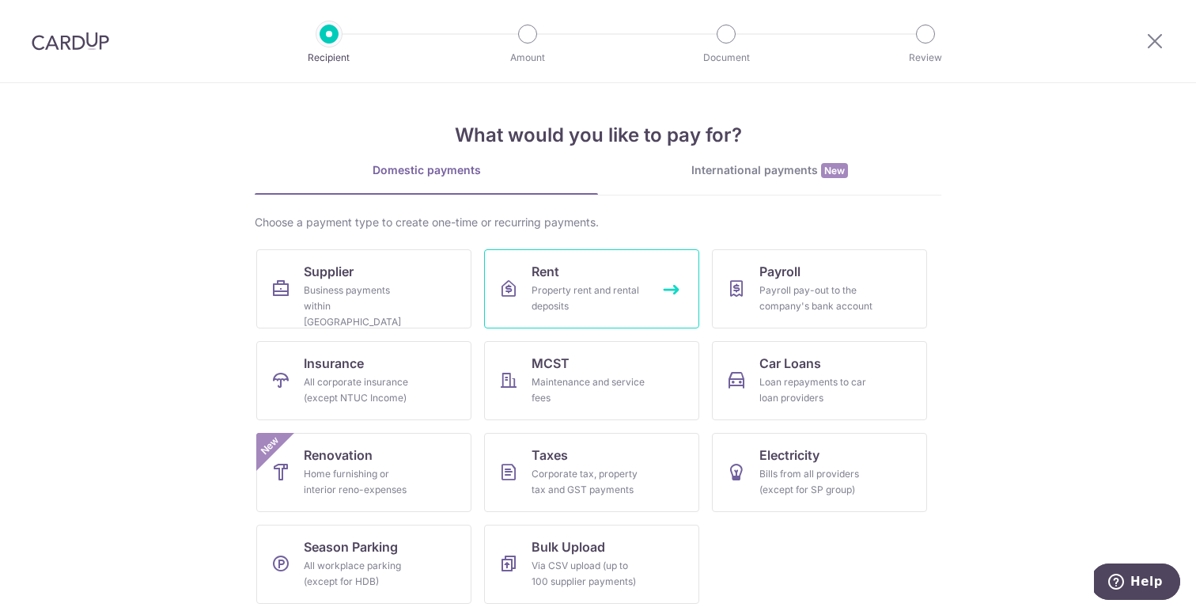
click at [574, 292] on div "Property rent and rental deposits" at bounding box center [589, 298] width 114 height 32
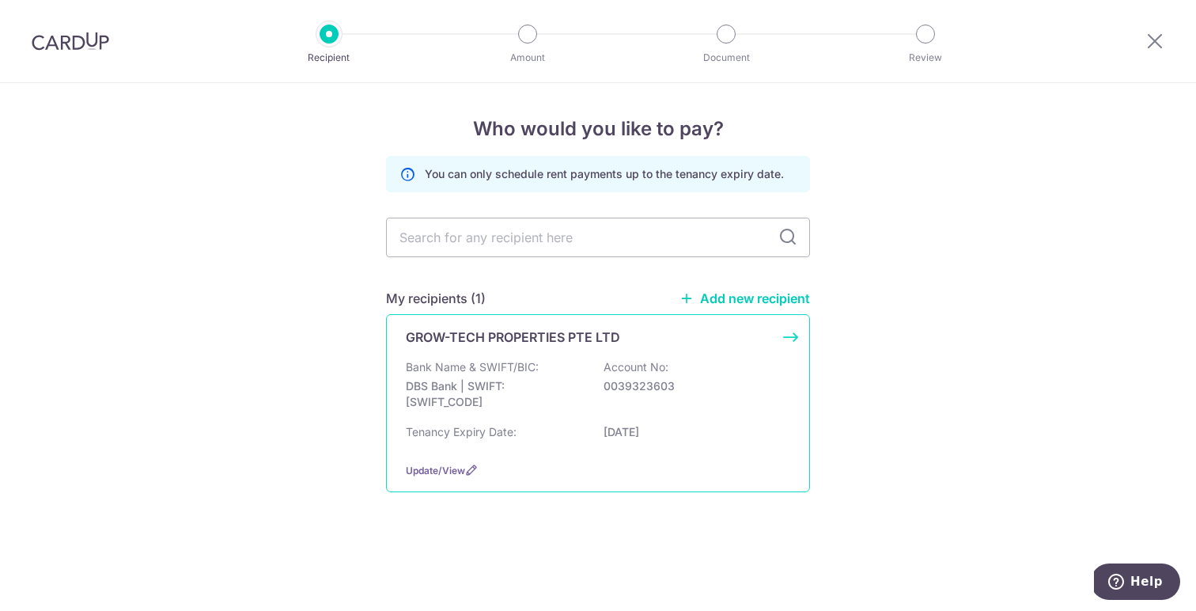
click at [532, 364] on p "Bank Name & SWIFT/BIC:" at bounding box center [472, 367] width 133 height 16
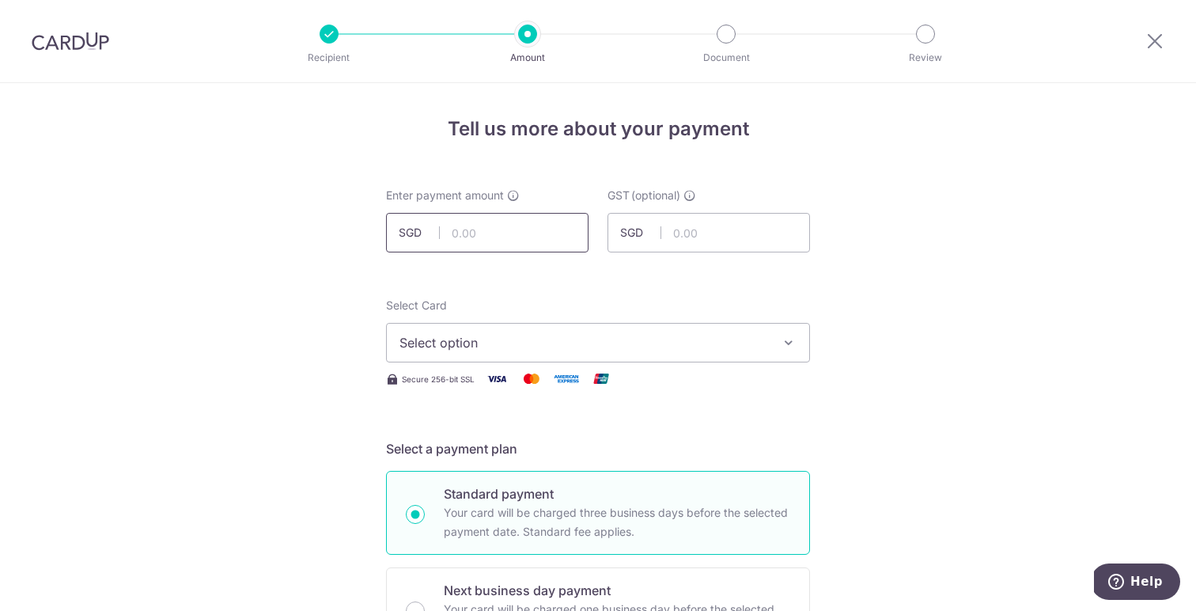
click at [520, 235] on input "text" at bounding box center [487, 233] width 202 height 40
paste input "3,272.62"
type input "3,272.62"
click at [700, 337] on span "Select option" at bounding box center [583, 342] width 369 height 19
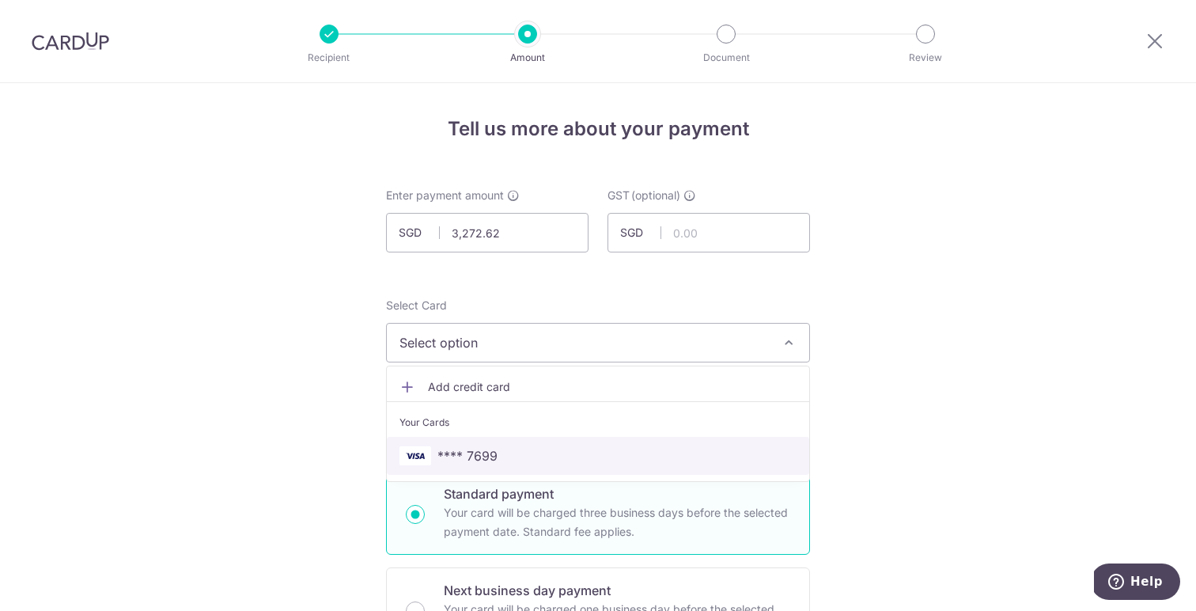
click at [631, 454] on span "**** 7699" at bounding box center [597, 455] width 397 height 19
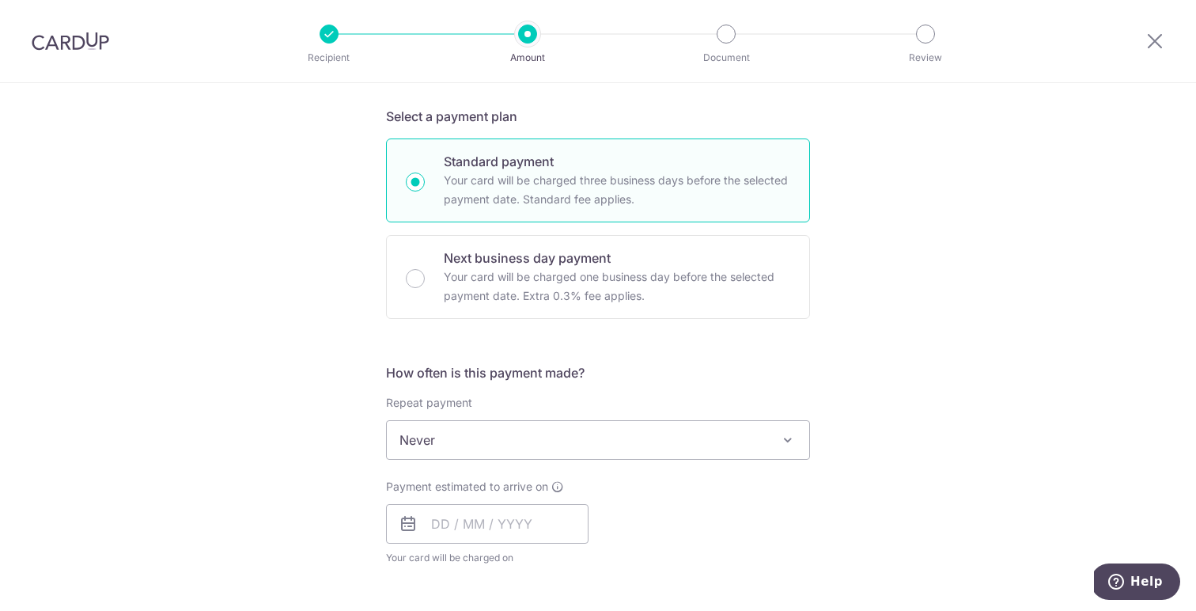
scroll to position [383, 0]
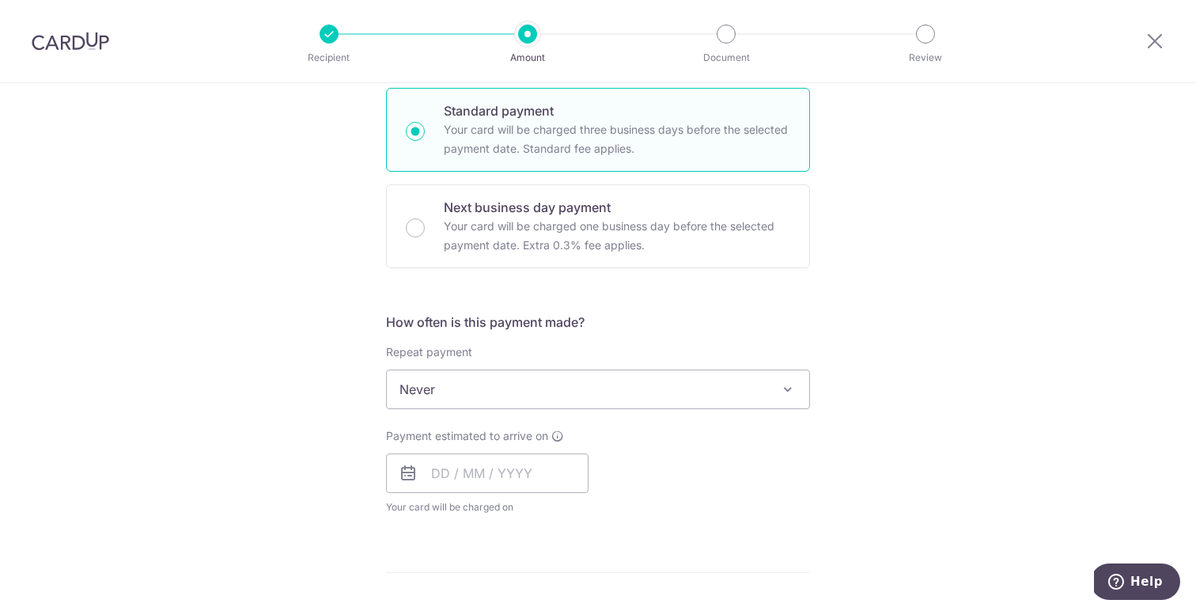
click at [626, 397] on span "Never" at bounding box center [598, 389] width 422 height 38
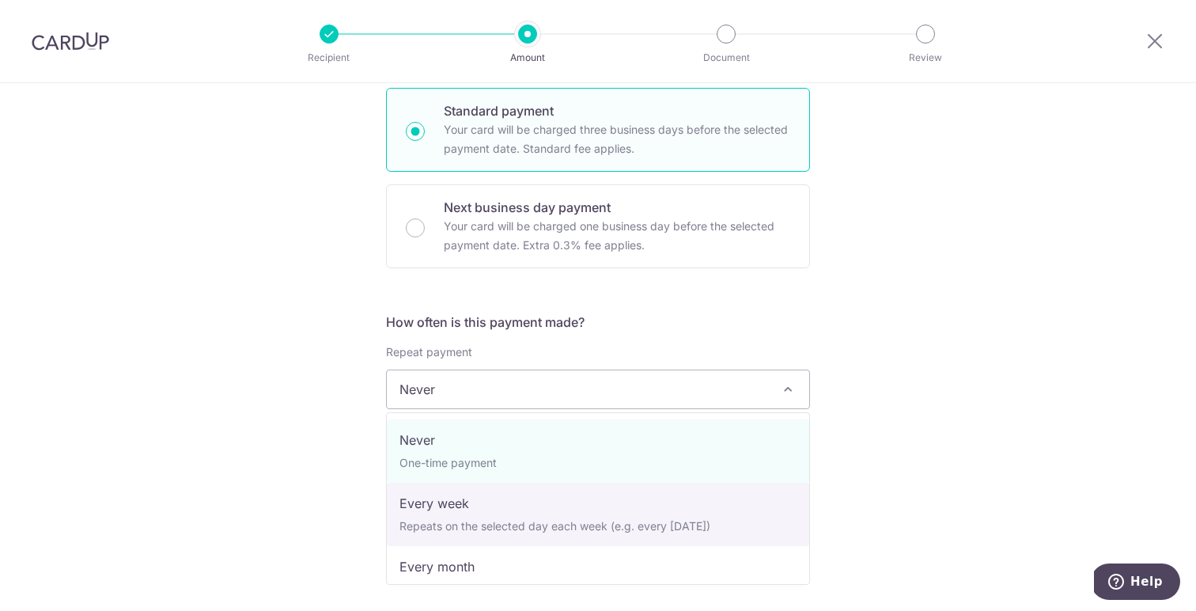
select select "2"
type input "14/09/2027"
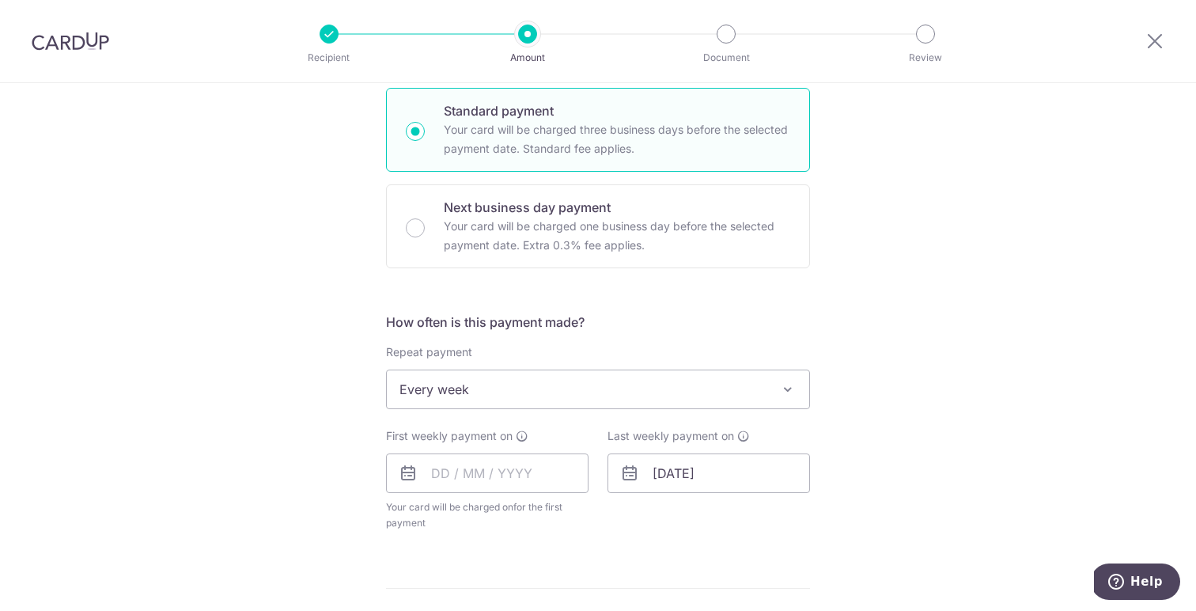
click at [573, 386] on span "Every week" at bounding box center [598, 389] width 422 height 38
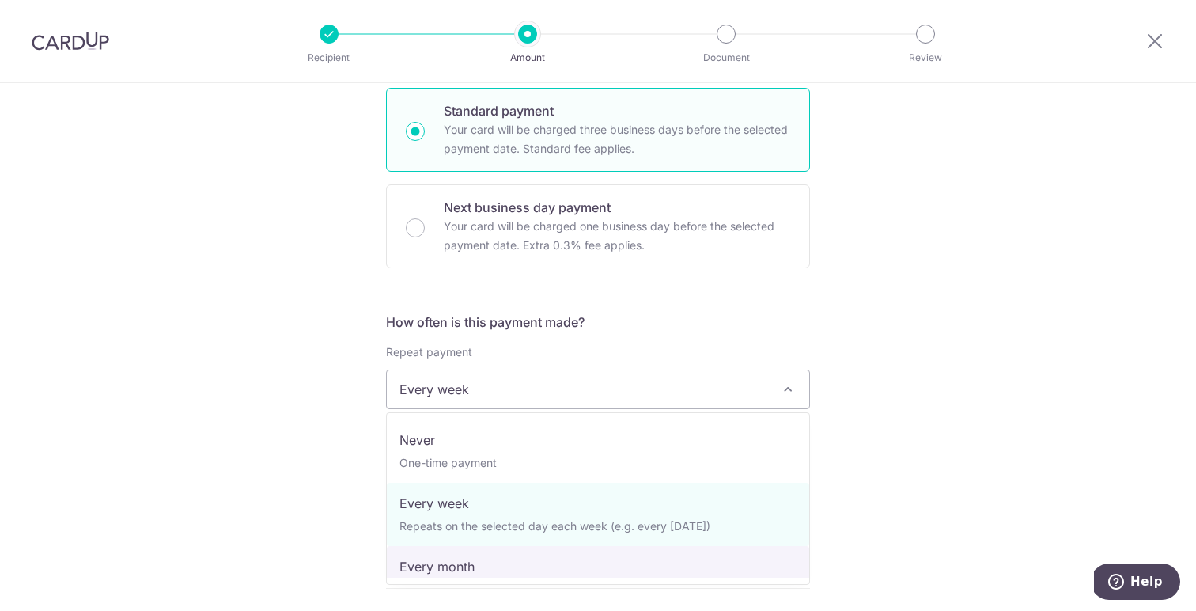
select select "3"
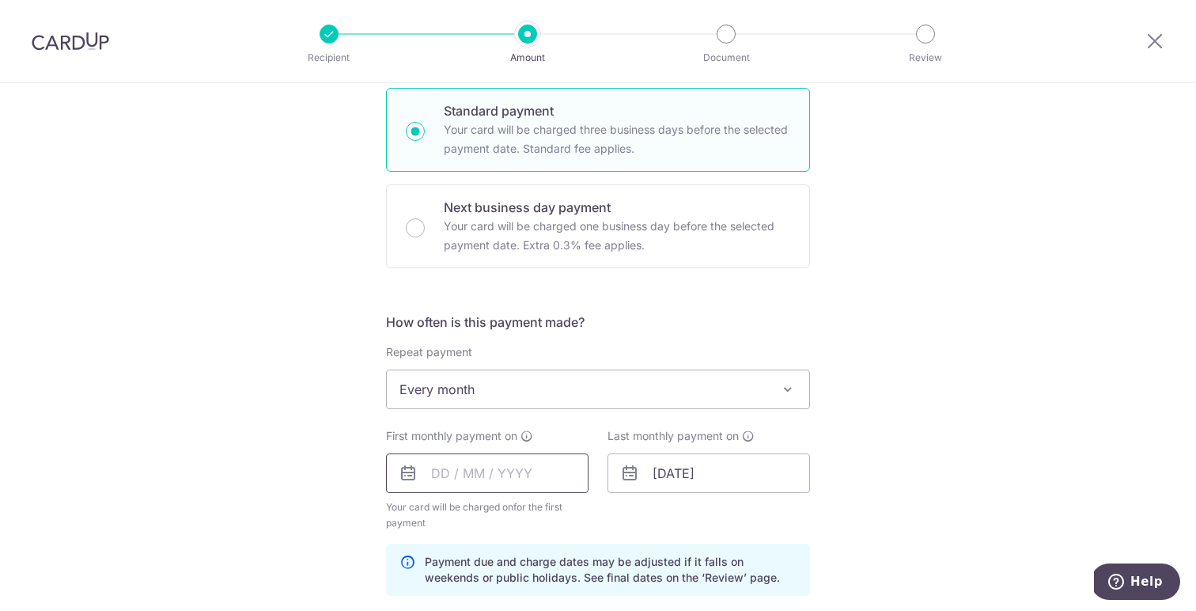
click at [490, 478] on input "text" at bounding box center [487, 473] width 202 height 40
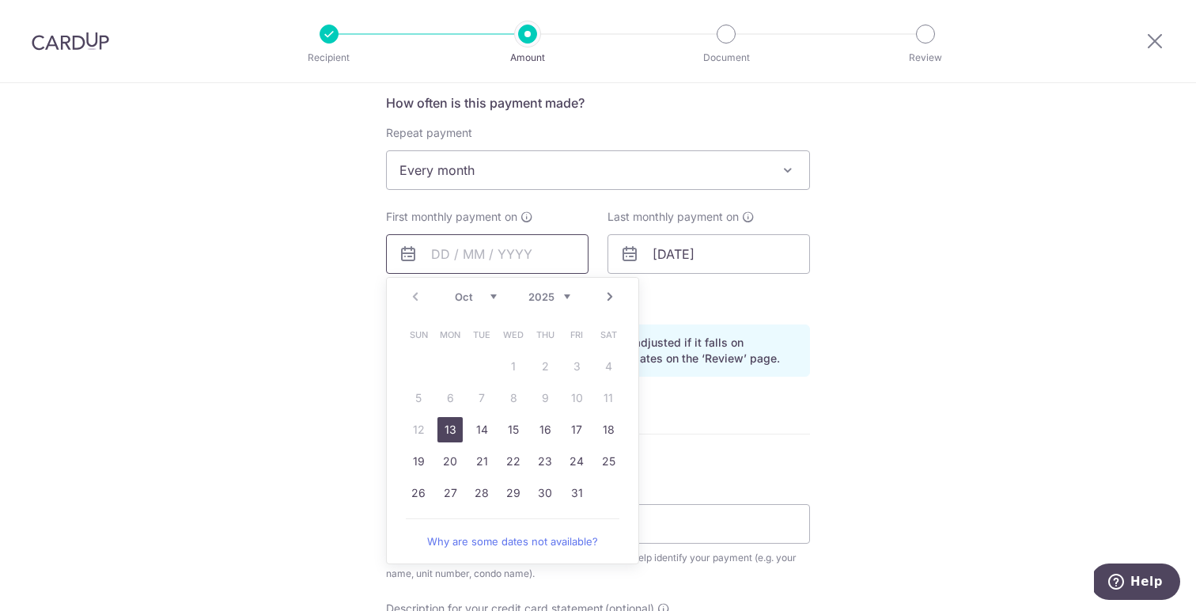
scroll to position [610, 0]
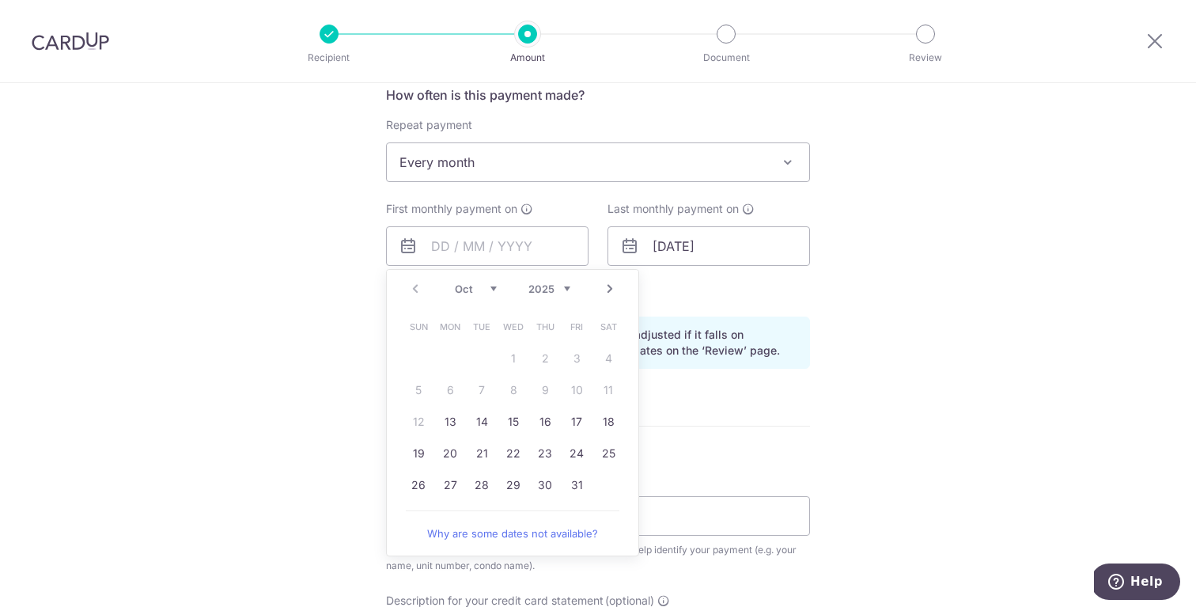
click at [605, 297] on link "Next" at bounding box center [609, 288] width 19 height 19
click at [611, 358] on link "1" at bounding box center [608, 358] width 25 height 25
type input "01/11/2025"
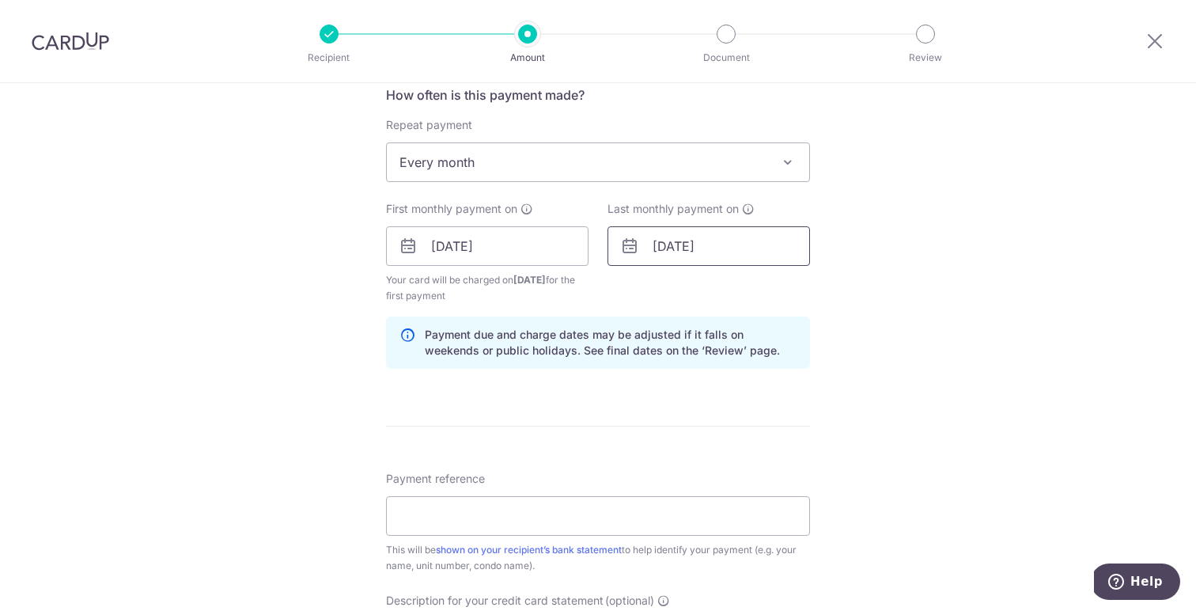
click at [753, 249] on input "14/09/2027" at bounding box center [708, 246] width 202 height 40
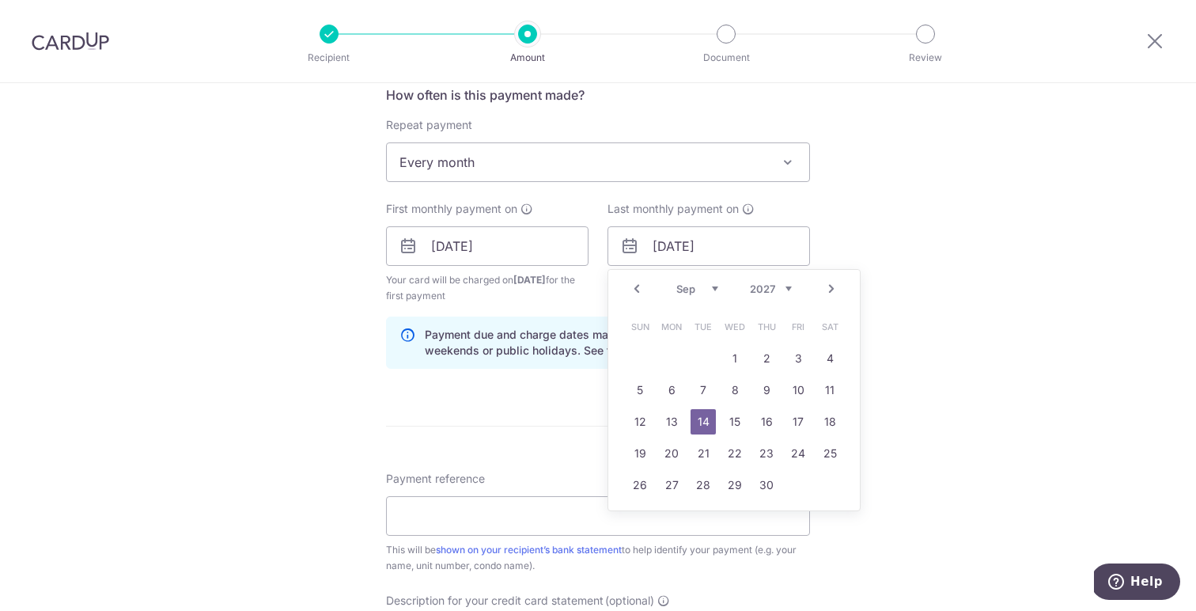
click at [921, 246] on div "Tell us more about your payment Enter payment amount SGD 3,272.62 3272.62 GST (…" at bounding box center [598, 281] width 1196 height 1617
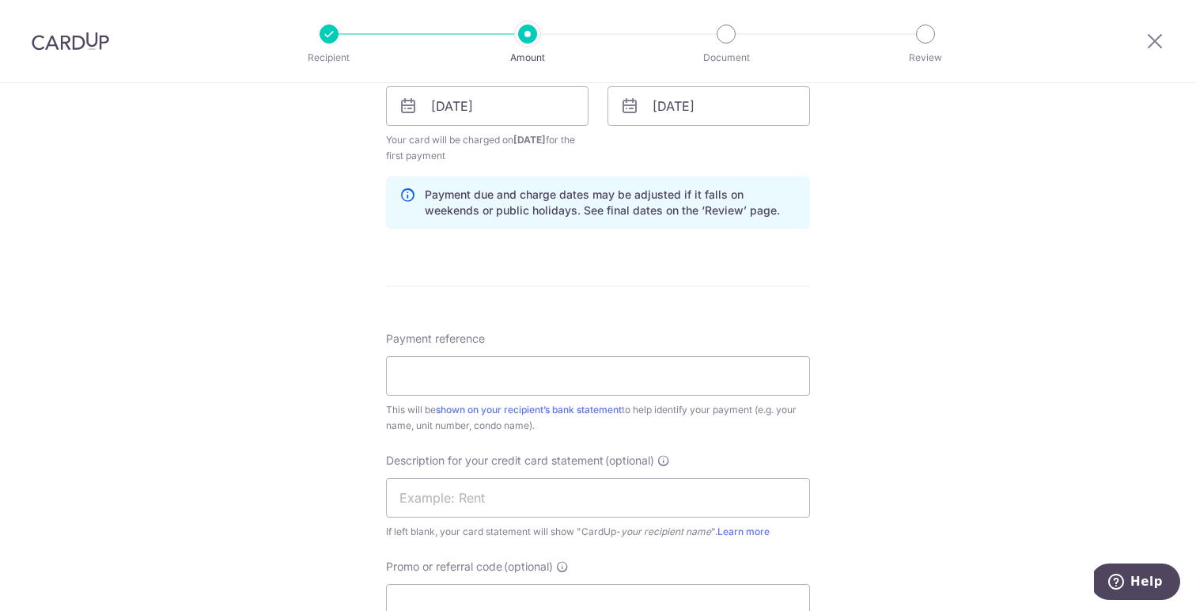
scroll to position [759, 0]
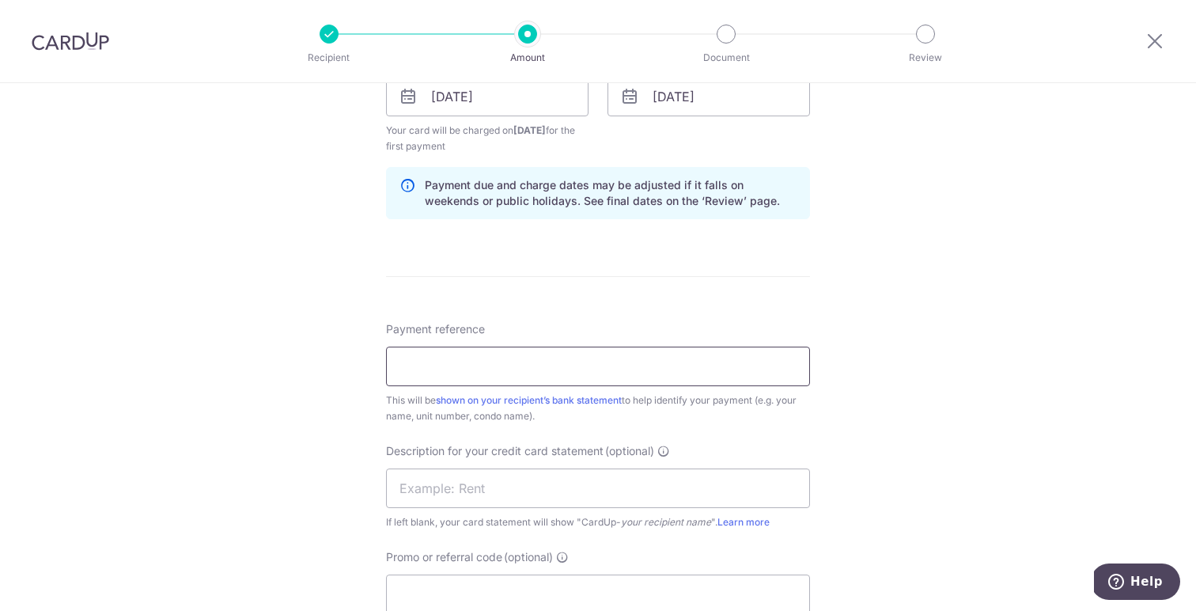
click at [770, 377] on input "Payment reference" at bounding box center [598, 366] width 424 height 40
click at [536, 490] on input "text" at bounding box center [598, 488] width 424 height 40
type input "Rent"
click at [355, 495] on div "Tell us more about your payment Enter payment amount SGD 3,272.62 3272.62 GST (…" at bounding box center [598, 132] width 1196 height 1617
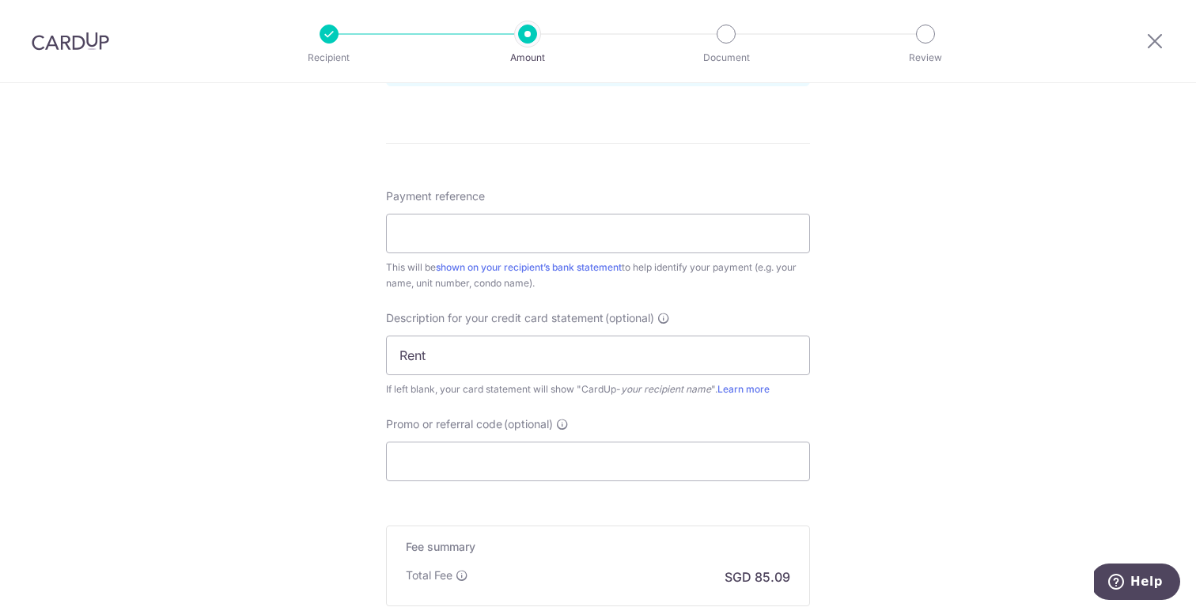
scroll to position [905, 0]
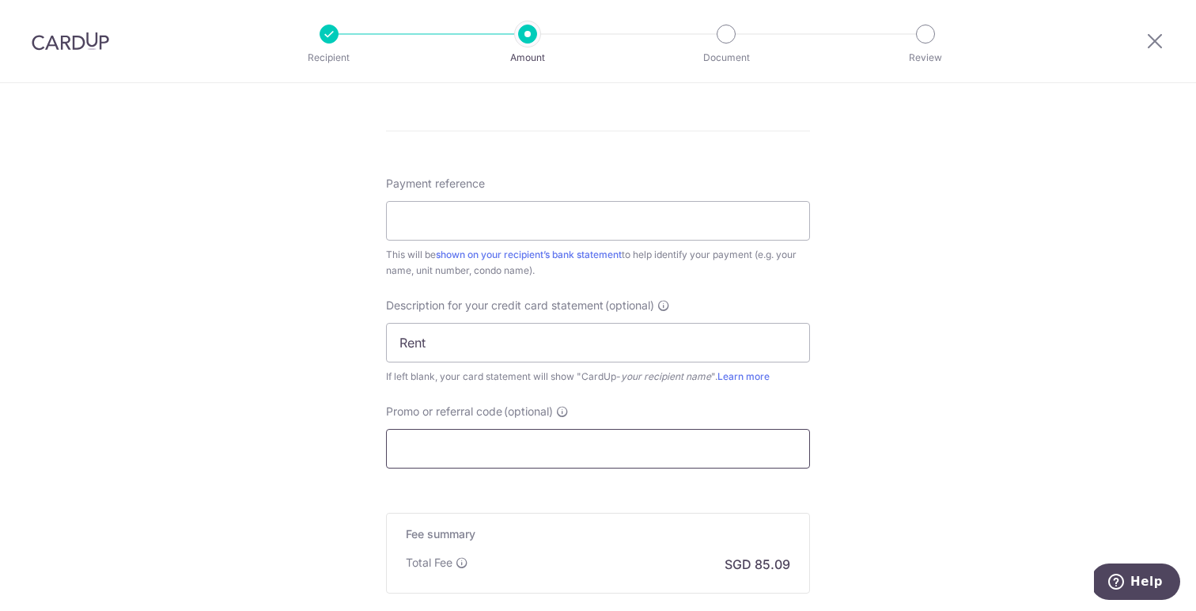
click at [475, 445] on input "Promo or referral code (optional)" at bounding box center [598, 449] width 424 height 40
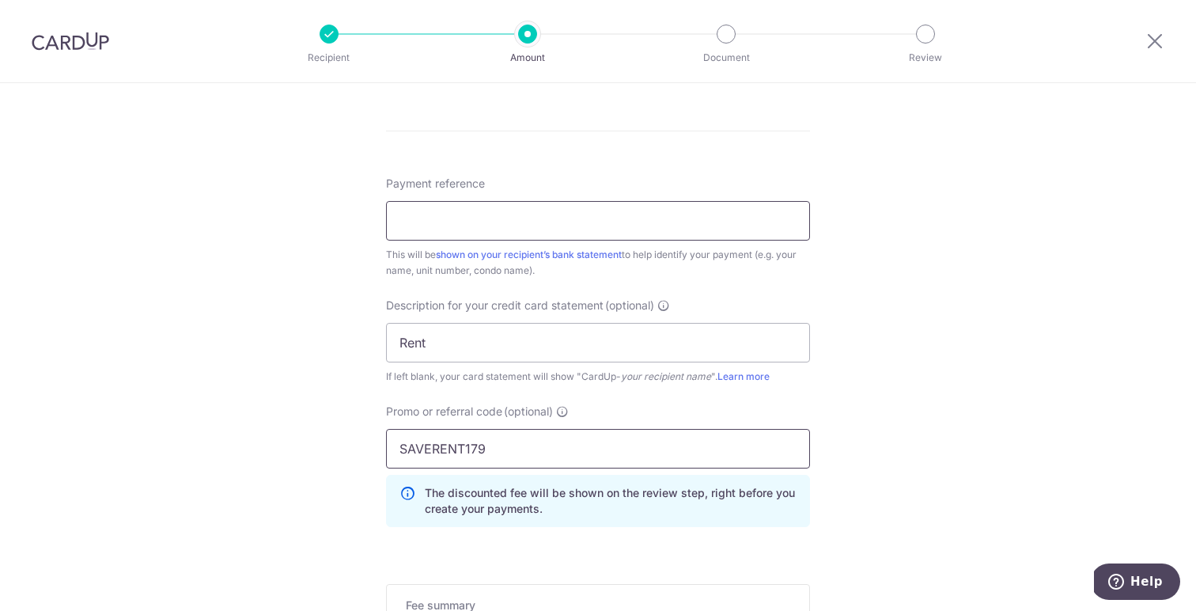
type input "SAVERENT179"
click at [467, 212] on input "Payment reference" at bounding box center [598, 221] width 424 height 40
type input "NORDCOM 0834"
click at [953, 326] on div "Tell us more about your payment Enter payment amount SGD 3,272.62 3272.62 GST (…" at bounding box center [598, 22] width 1196 height 1689
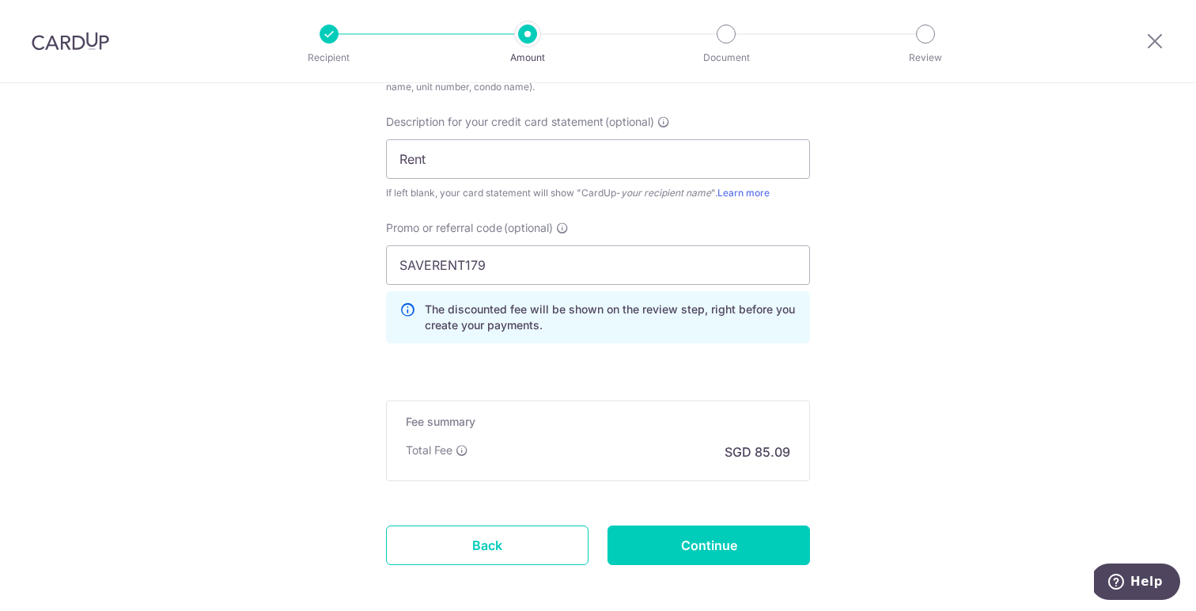
scroll to position [1092, 0]
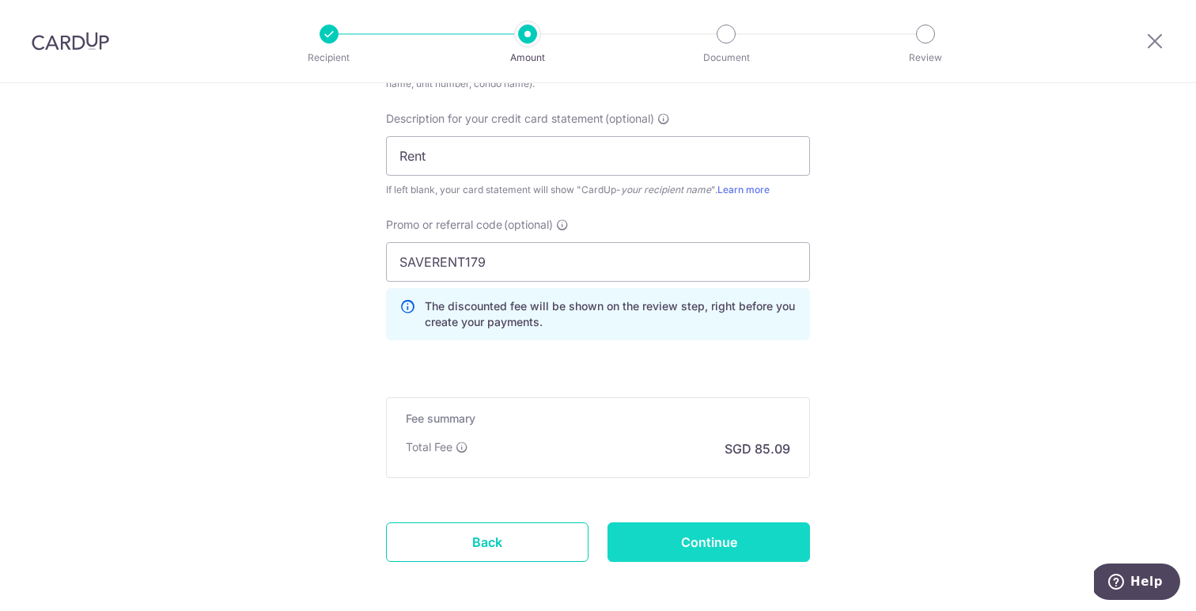
click at [759, 537] on input "Continue" at bounding box center [708, 542] width 202 height 40
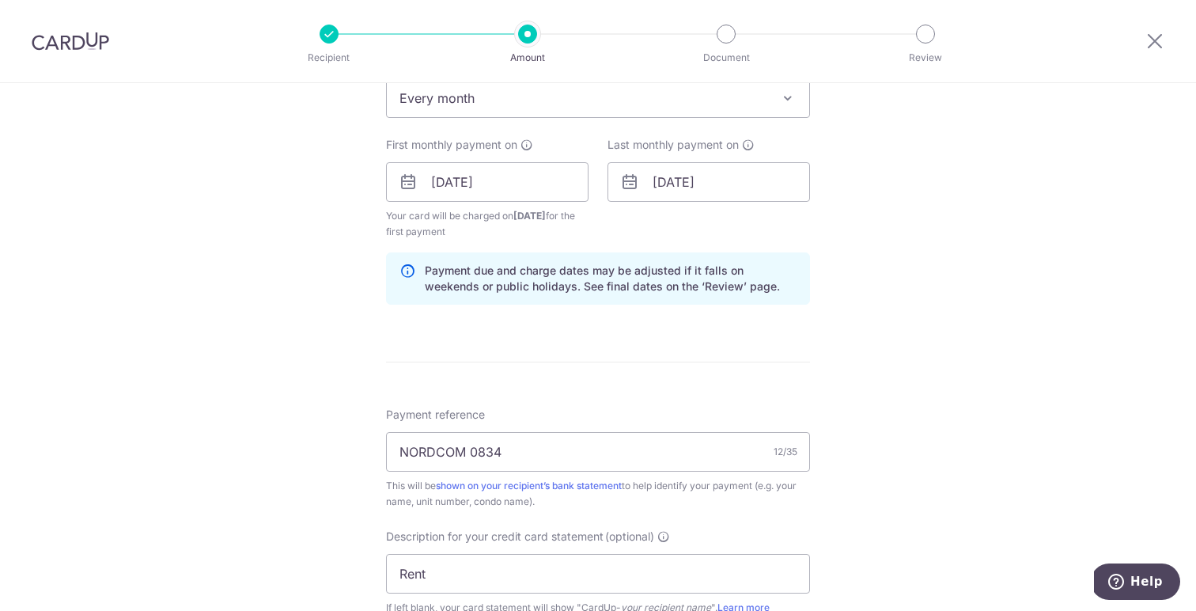
scroll to position [675, 0]
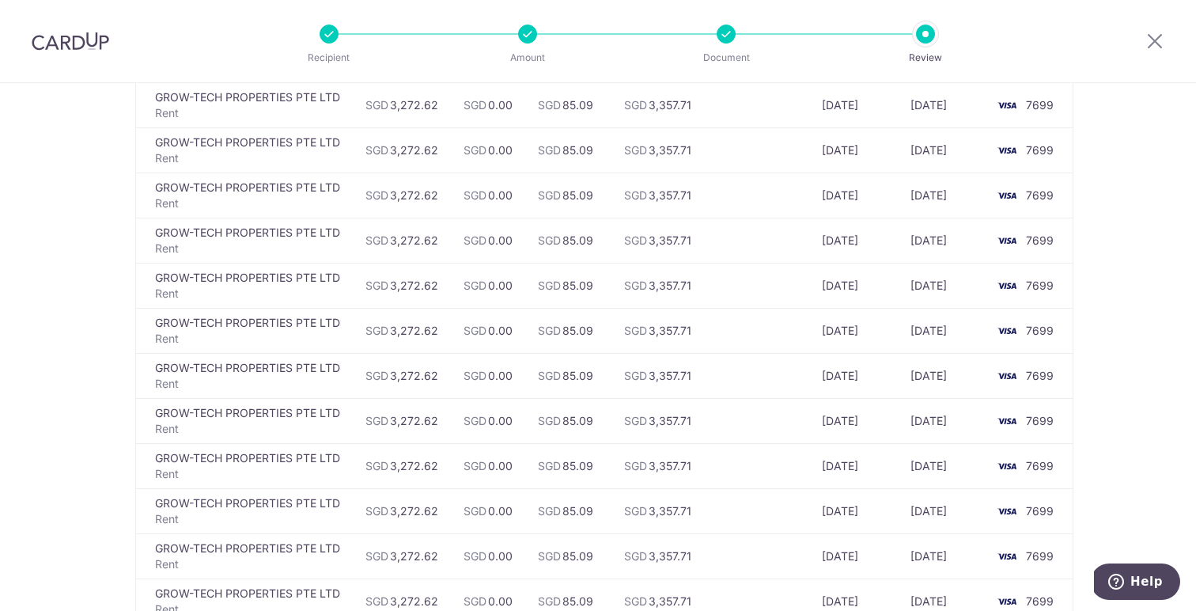
scroll to position [976, 0]
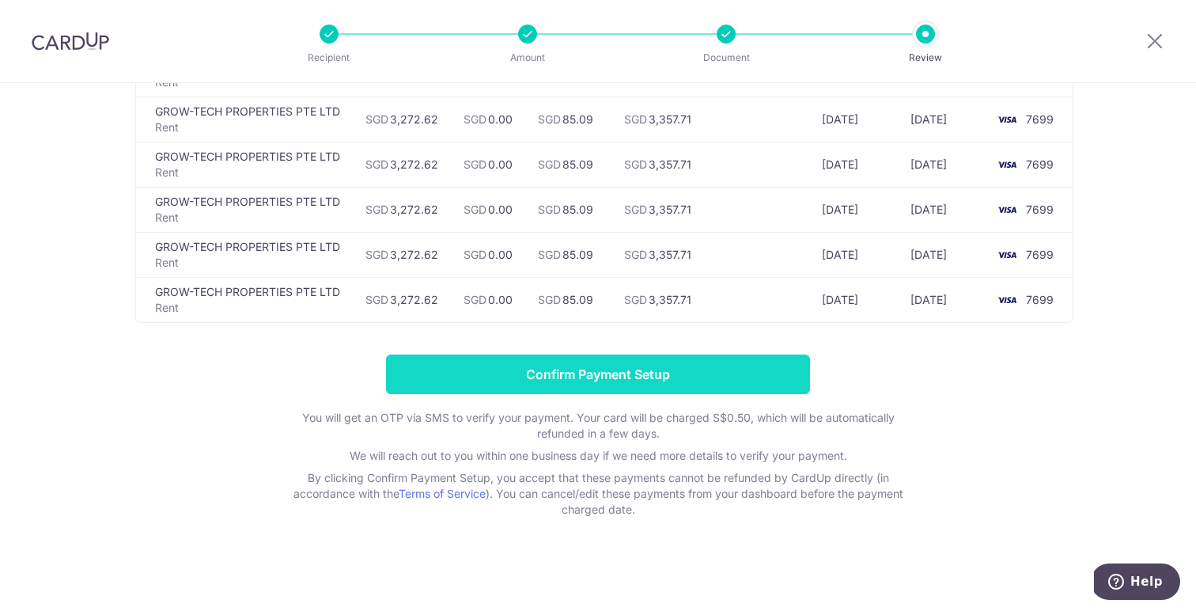
click at [737, 386] on input "Confirm Payment Setup" at bounding box center [598, 374] width 424 height 40
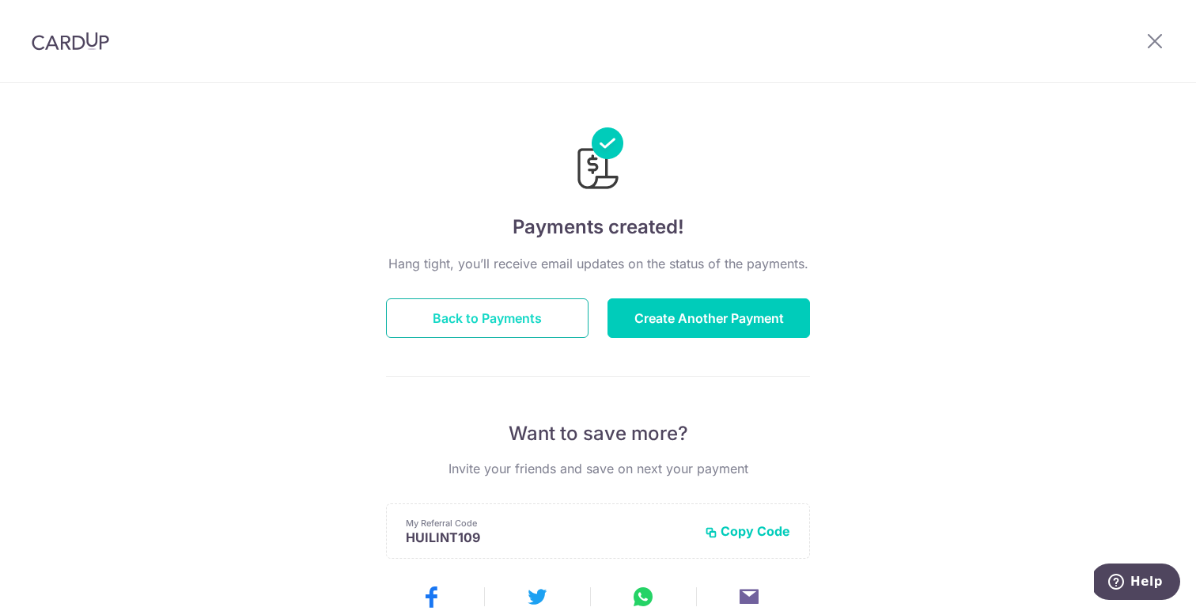
click at [558, 316] on button "Back to Payments" at bounding box center [487, 318] width 202 height 40
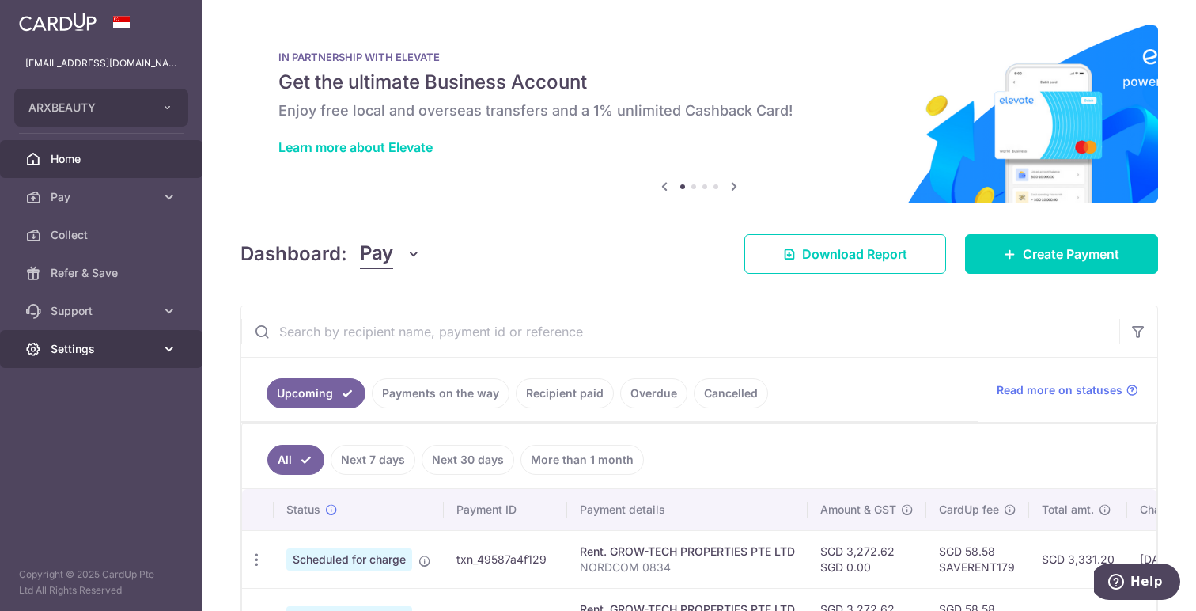
click at [157, 361] on link "Settings" at bounding box center [101, 349] width 202 height 38
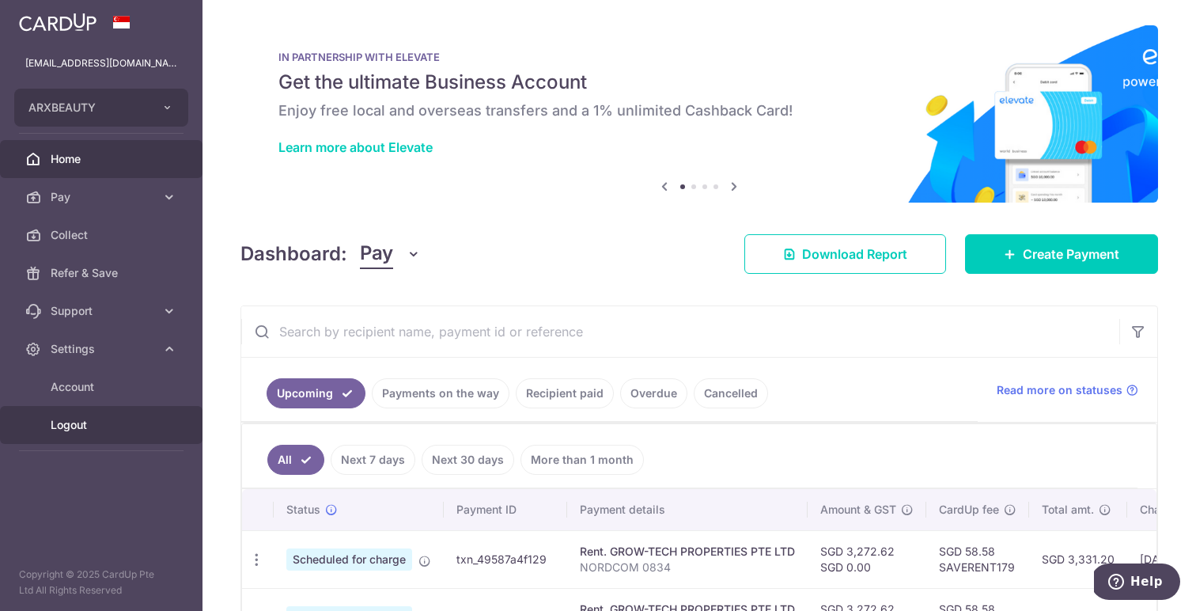
click at [81, 424] on span "Logout" at bounding box center [103, 425] width 104 height 16
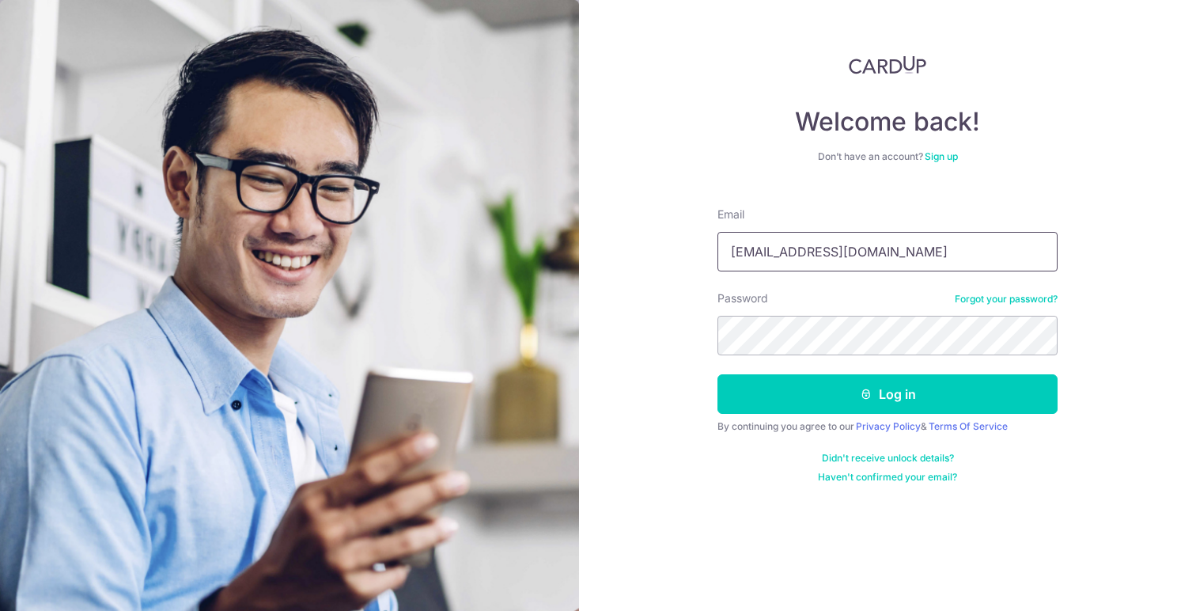
click at [806, 255] on input "[EMAIL_ADDRESS][DOMAIN_NAME]" at bounding box center [887, 252] width 340 height 40
type input "[EMAIL_ADDRESS][DOMAIN_NAME]"
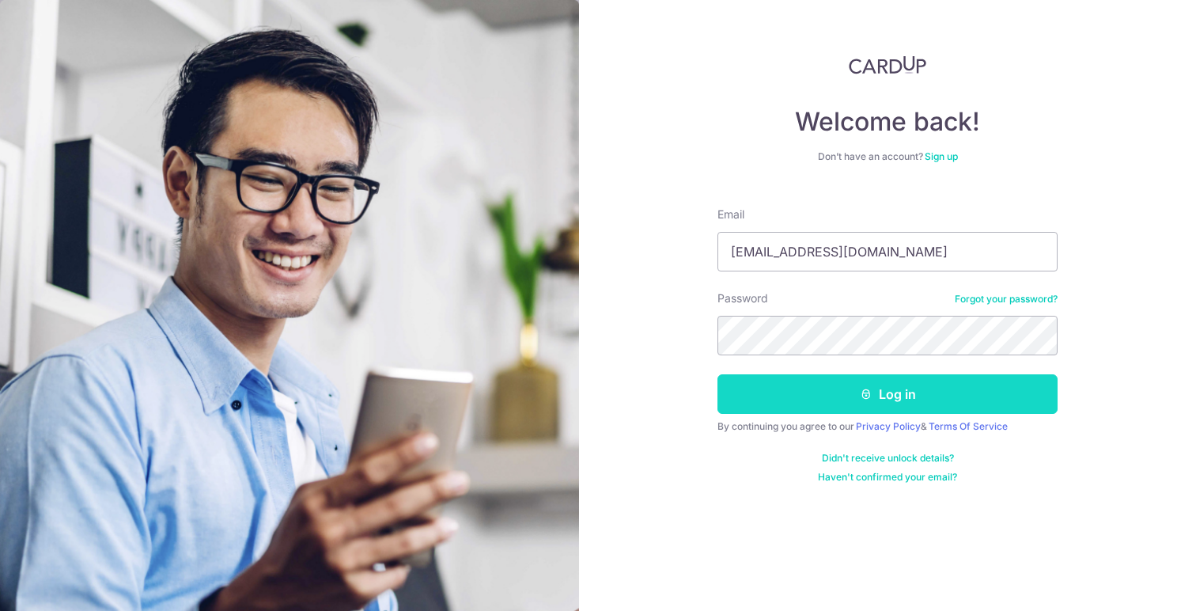
click at [828, 388] on button "Log in" at bounding box center [887, 394] width 340 height 40
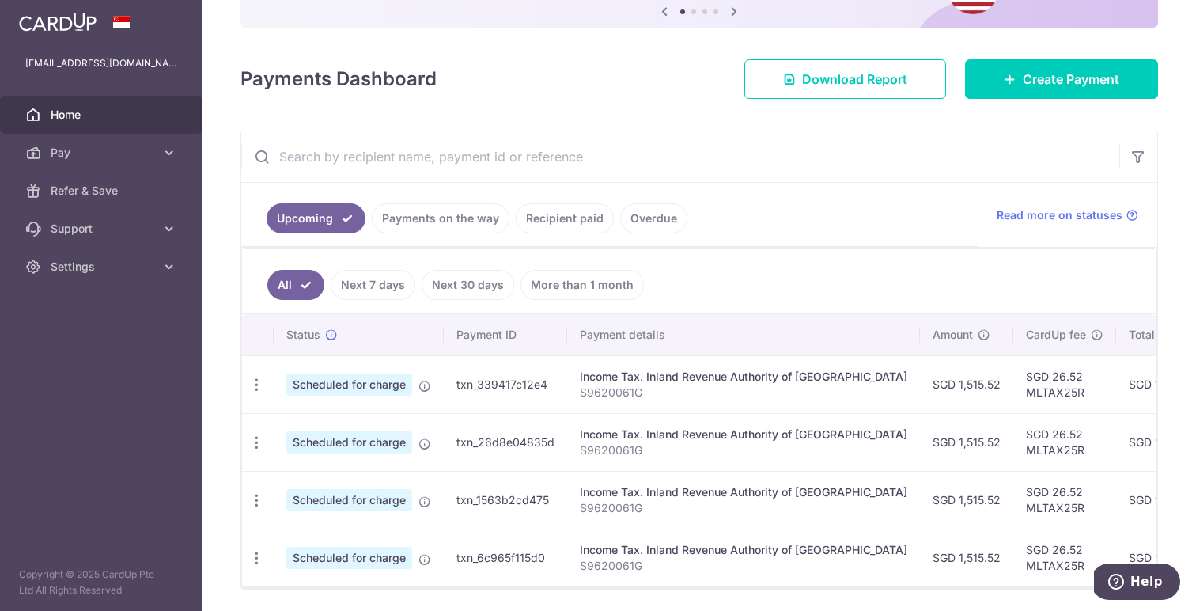
scroll to position [194, 0]
